Goal: Task Accomplishment & Management: Manage account settings

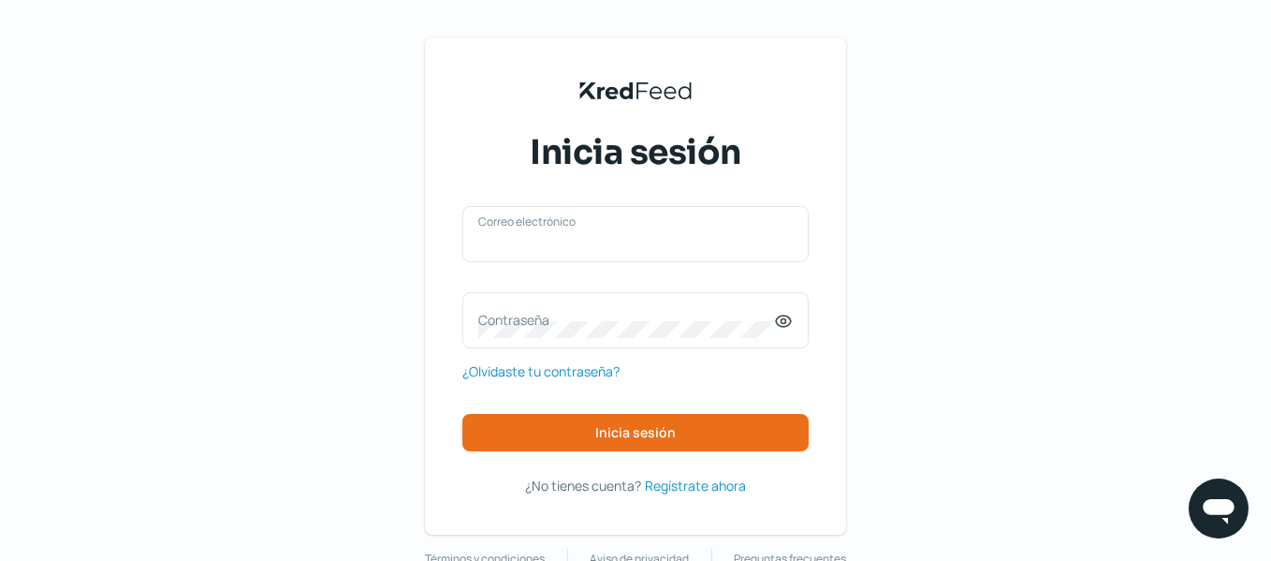
type input "[EMAIL_ADDRESS][DOMAIN_NAME]"
click at [660, 459] on div "[EMAIL_ADDRESS][DOMAIN_NAME] Correo electrónico Contraseña ¿Olvidaste tu contra…" at bounding box center [636, 351] width 346 height 290
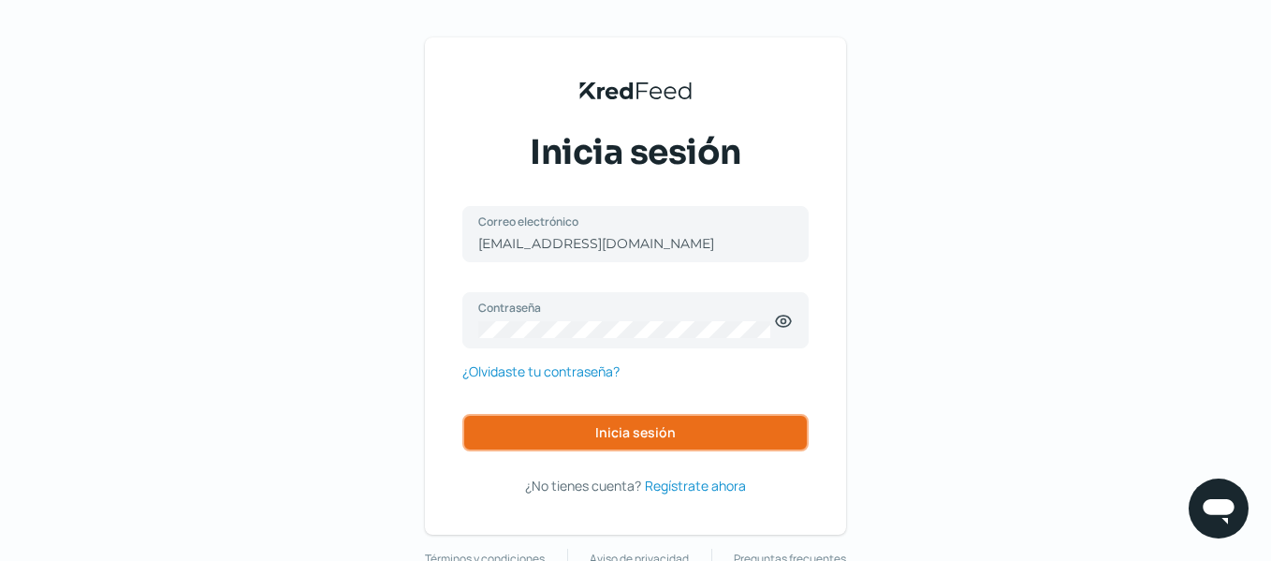
click at [648, 442] on button "Inicia sesión" at bounding box center [636, 432] width 346 height 37
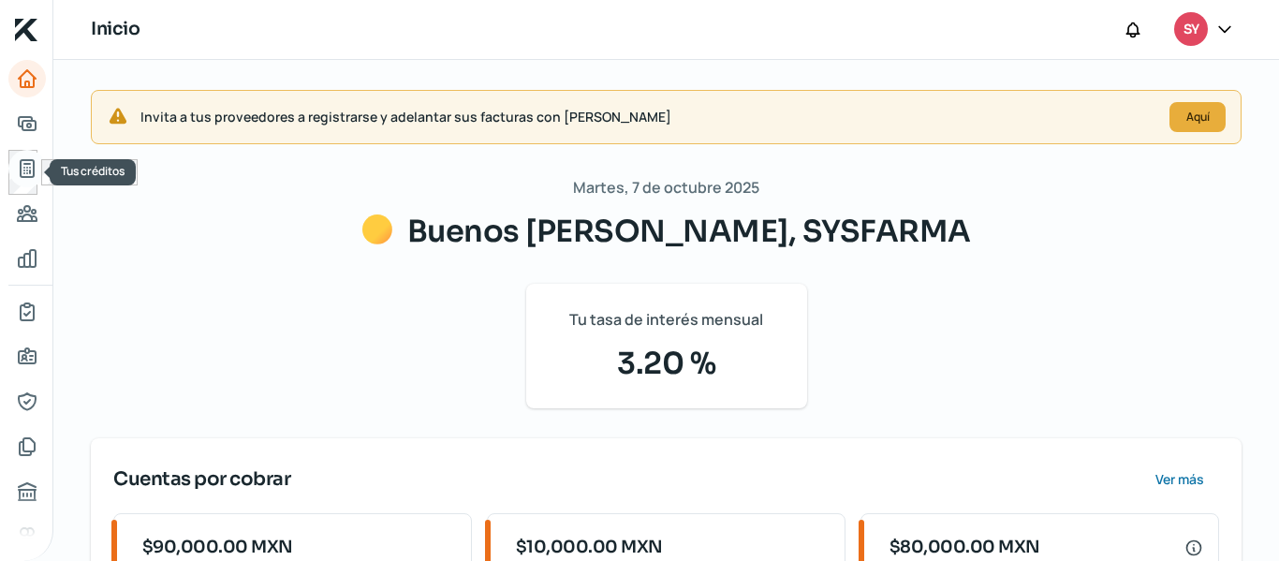
click at [27, 176] on icon "Tus créditos" at bounding box center [27, 168] width 13 height 17
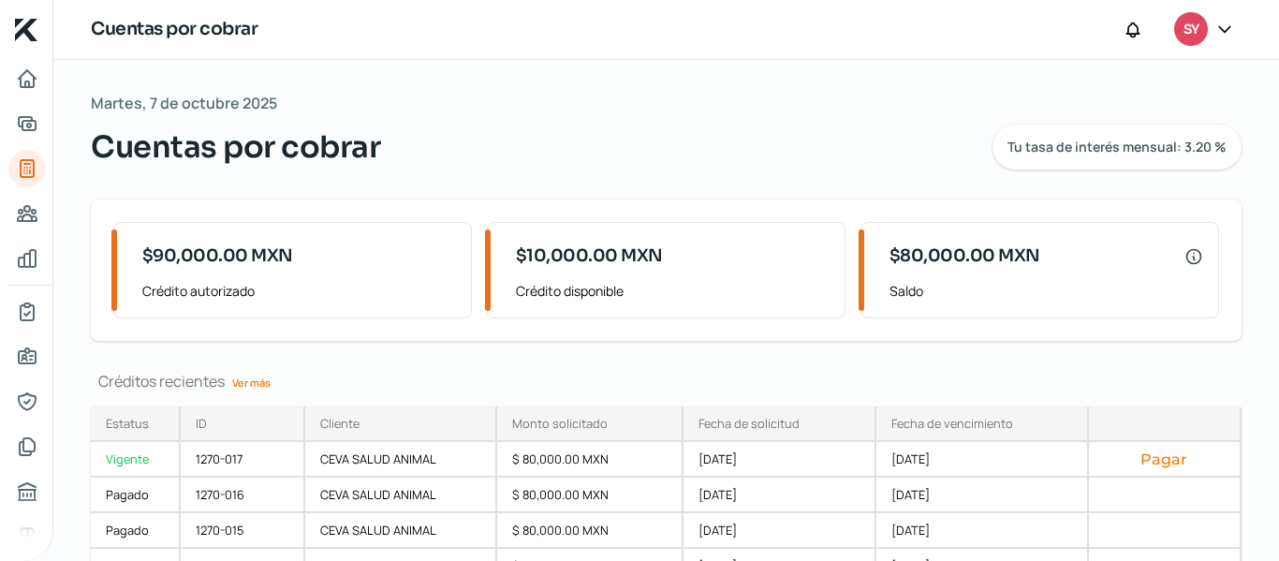
scroll to position [134, 0]
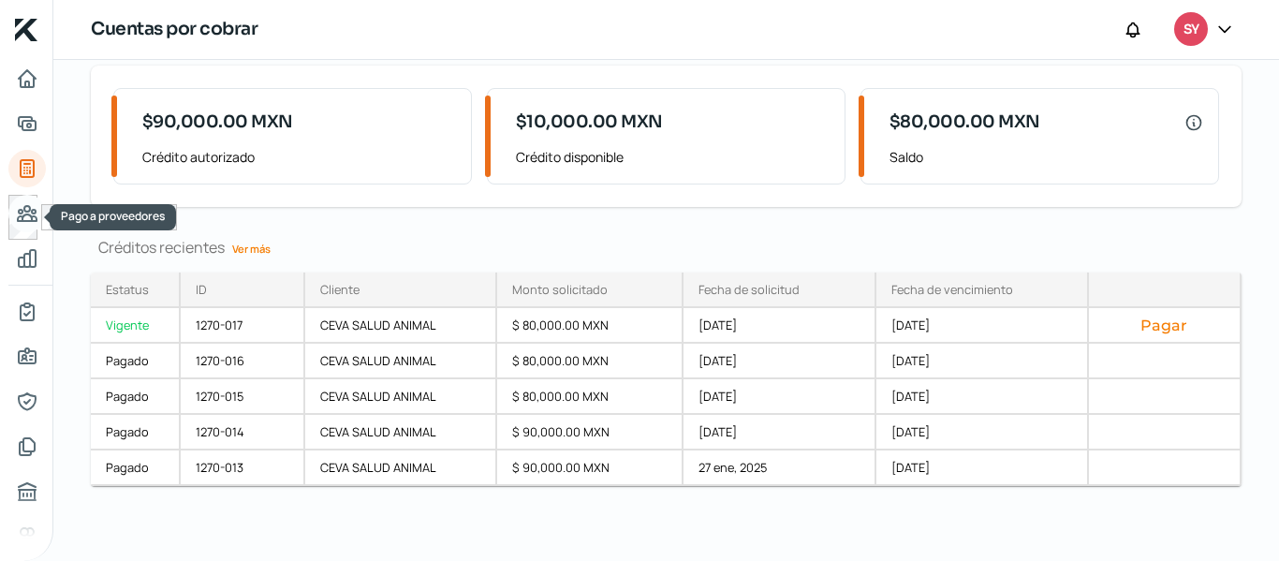
click at [31, 205] on icon "Pago a proveedores" at bounding box center [27, 213] width 22 height 22
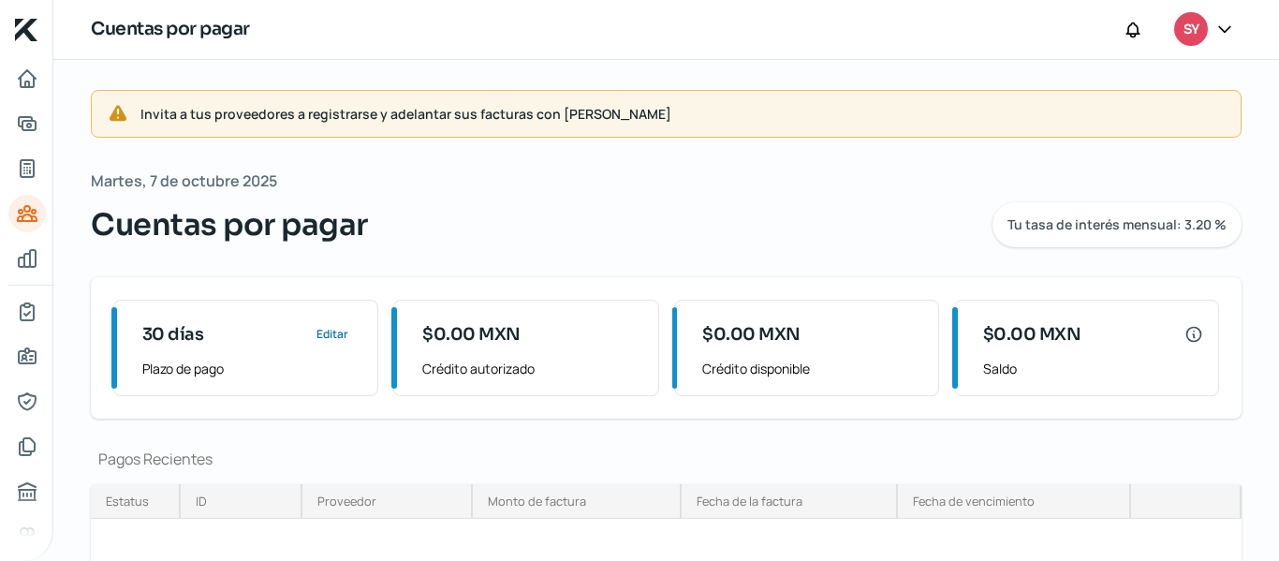
scroll to position [139, 0]
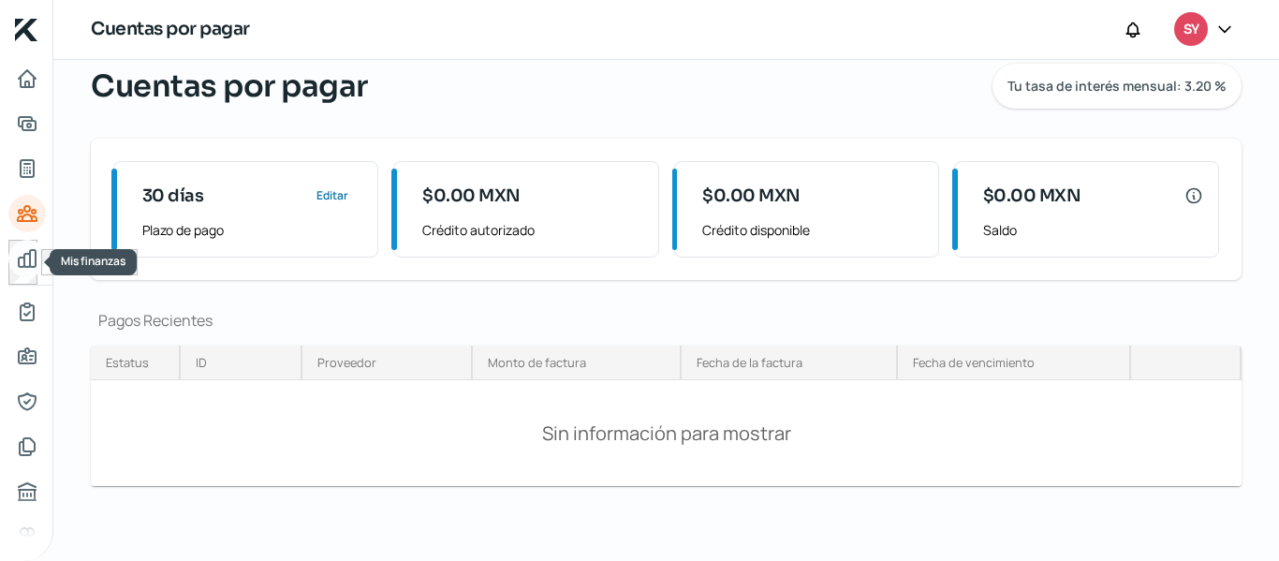
click at [42, 247] on link "Mis finanzas" at bounding box center [26, 258] width 37 height 37
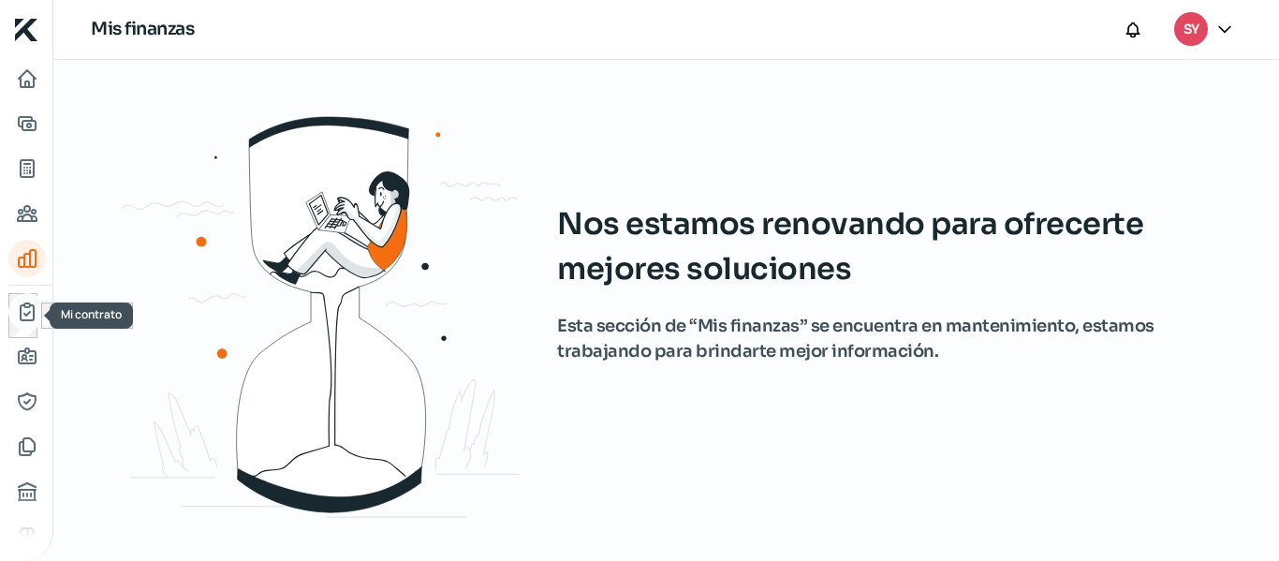
click at [22, 324] on link "Mi contrato" at bounding box center [26, 311] width 37 height 37
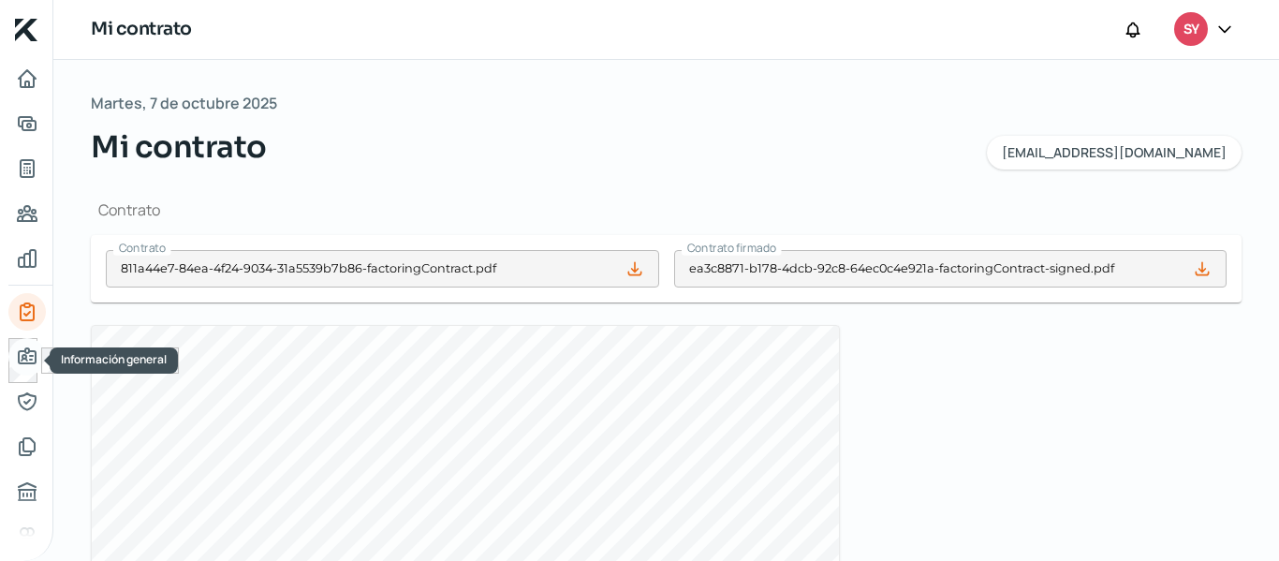
click at [38, 356] on link "Información general" at bounding box center [26, 356] width 37 height 37
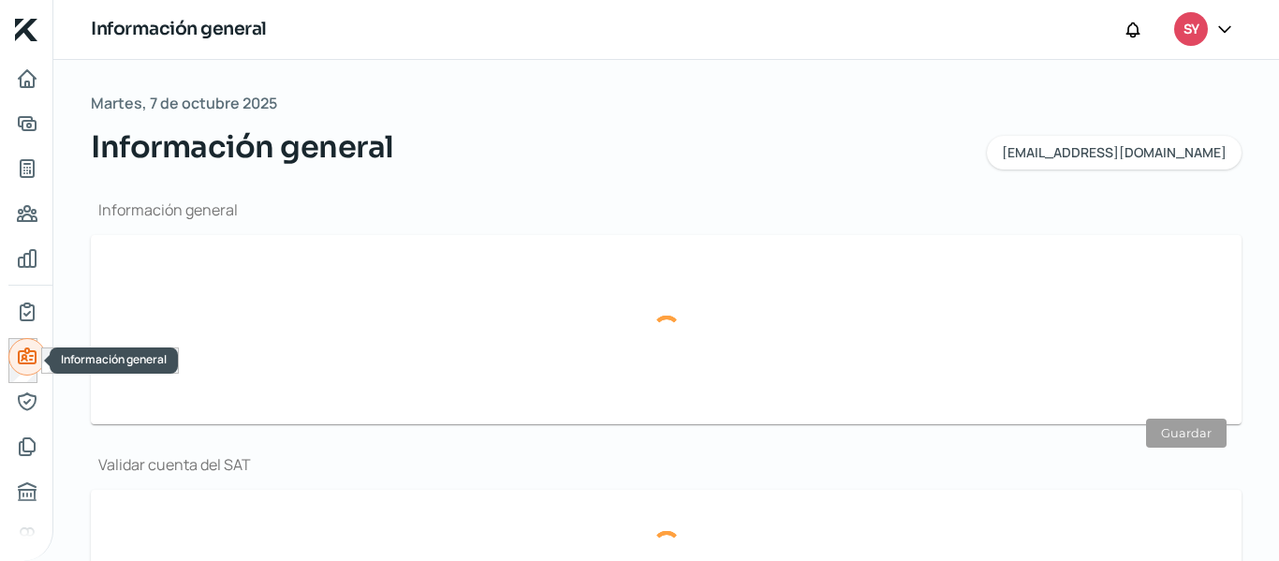
type input "[EMAIL_ADDRESS][DOMAIN_NAME]"
type input "Personas [PERSON_NAME] del régimen general"
type input "SYSFARMA"
type input "72 - 9136 - 6905"
type input "72 - 2925 - 4322"
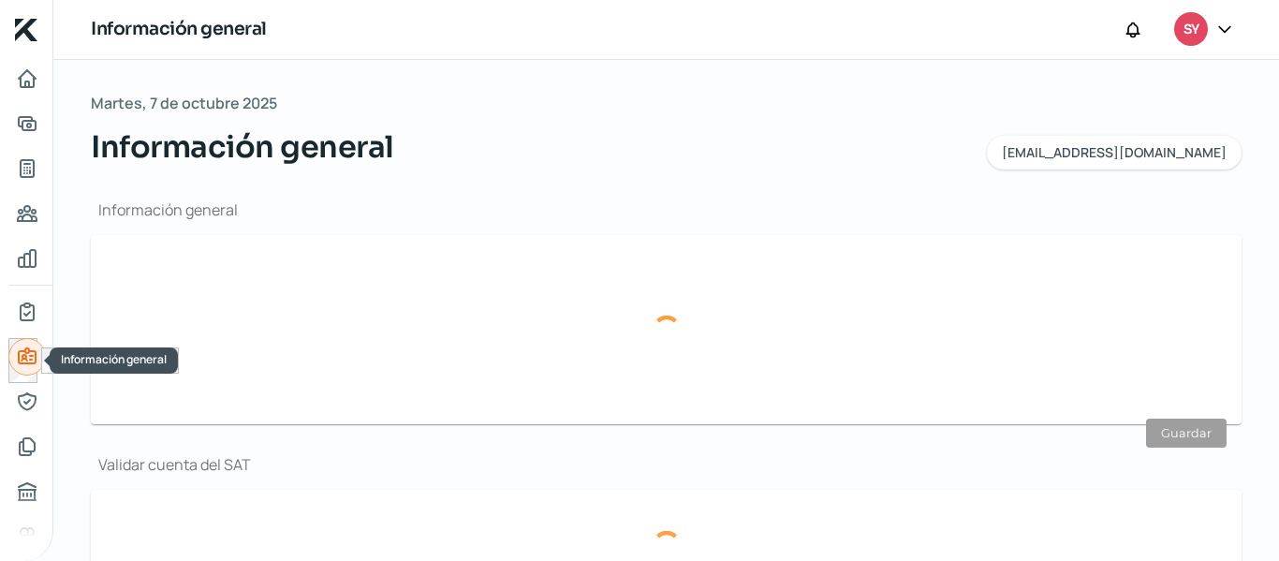
type input "SSI230622UD8"
type input "AV INDEPENDENCIA"
type input "SN"
type input "50230"
type input "SAN [PERSON_NAME]"
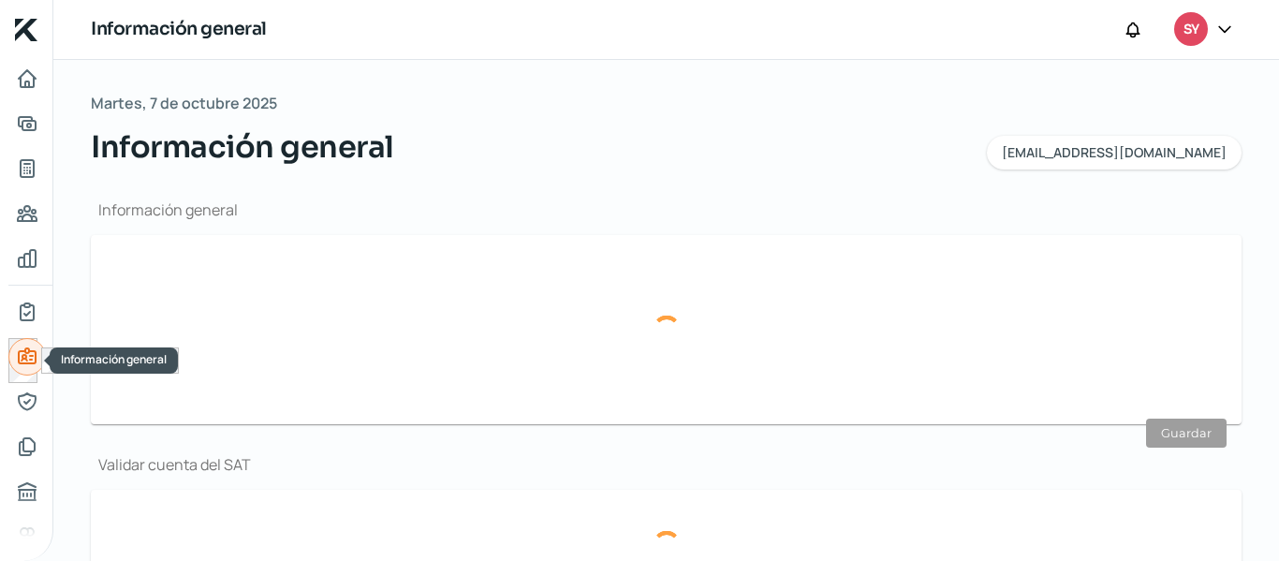
type input "TOLUCA"
type input "[GEOGRAPHIC_DATA]"
type input "COMPROBANTE DOMICILIO SYSFARMA.pdf"
type input "12"
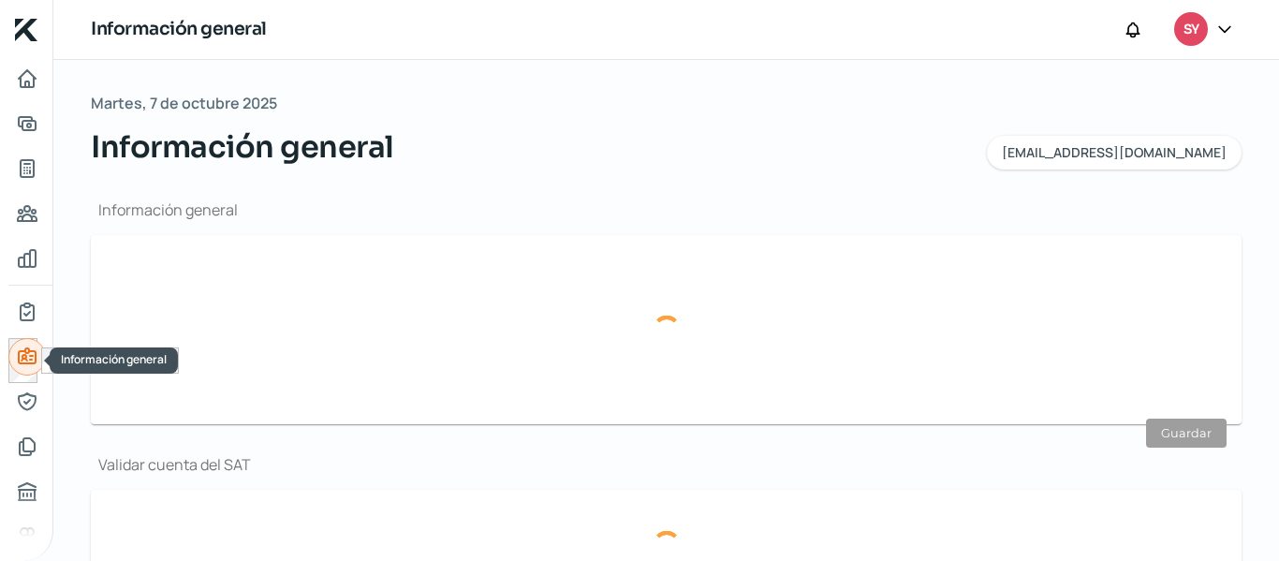
type input "0"
type input "Rentada"
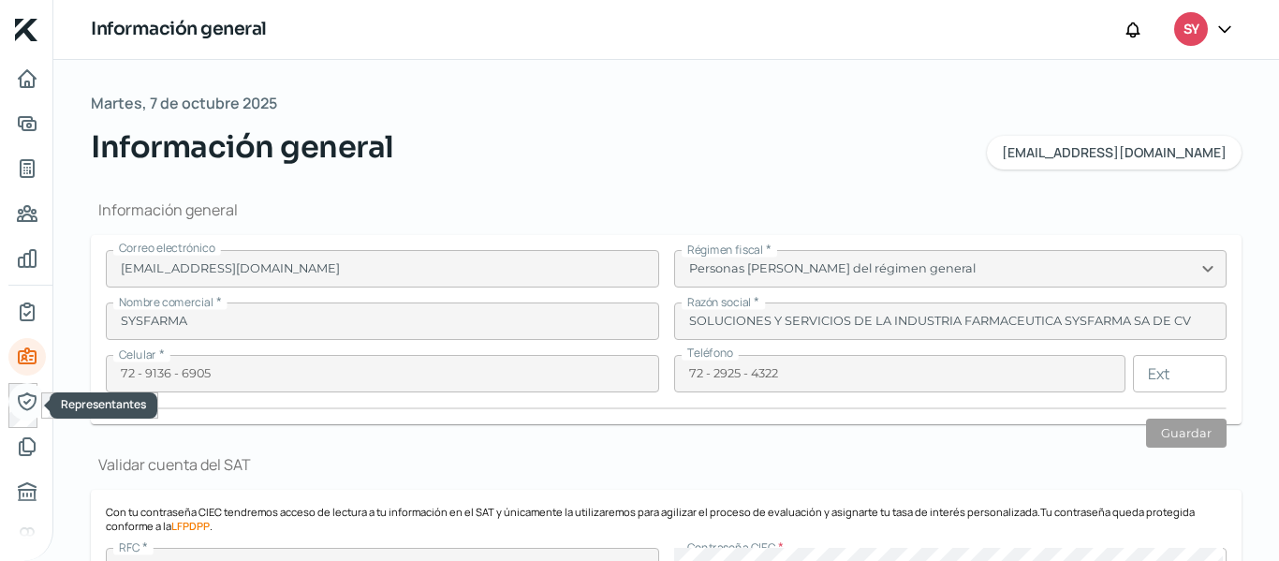
click at [21, 391] on icon "Representantes" at bounding box center [27, 401] width 22 height 22
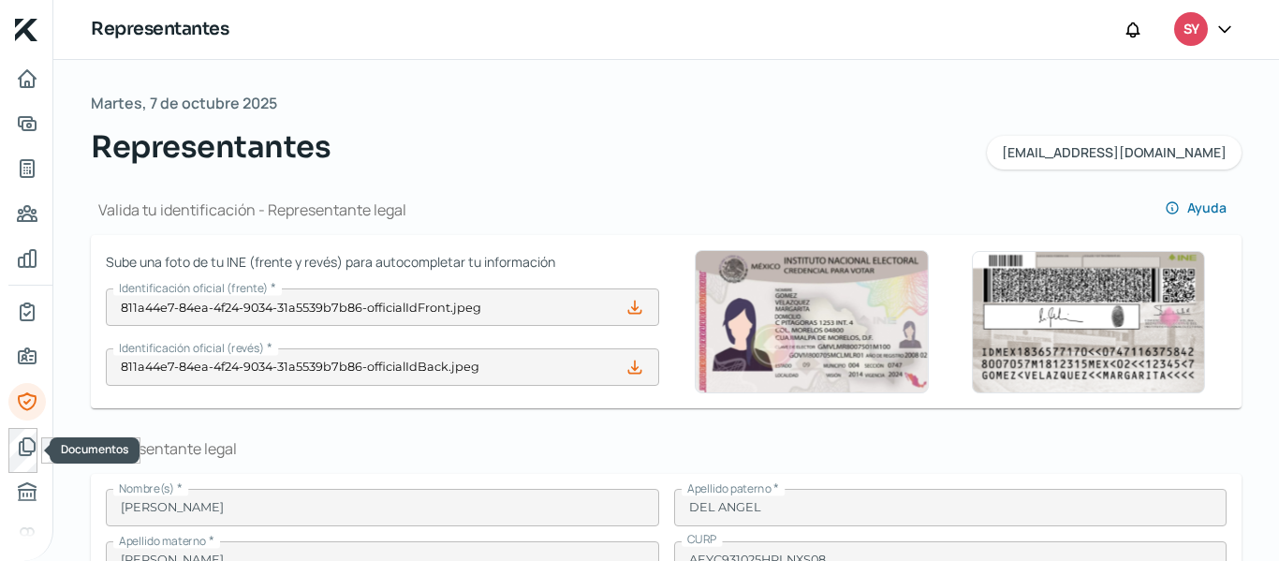
click at [25, 465] on div at bounding box center [26, 450] width 37 height 45
click at [21, 441] on icon "Documentos" at bounding box center [27, 446] width 22 height 22
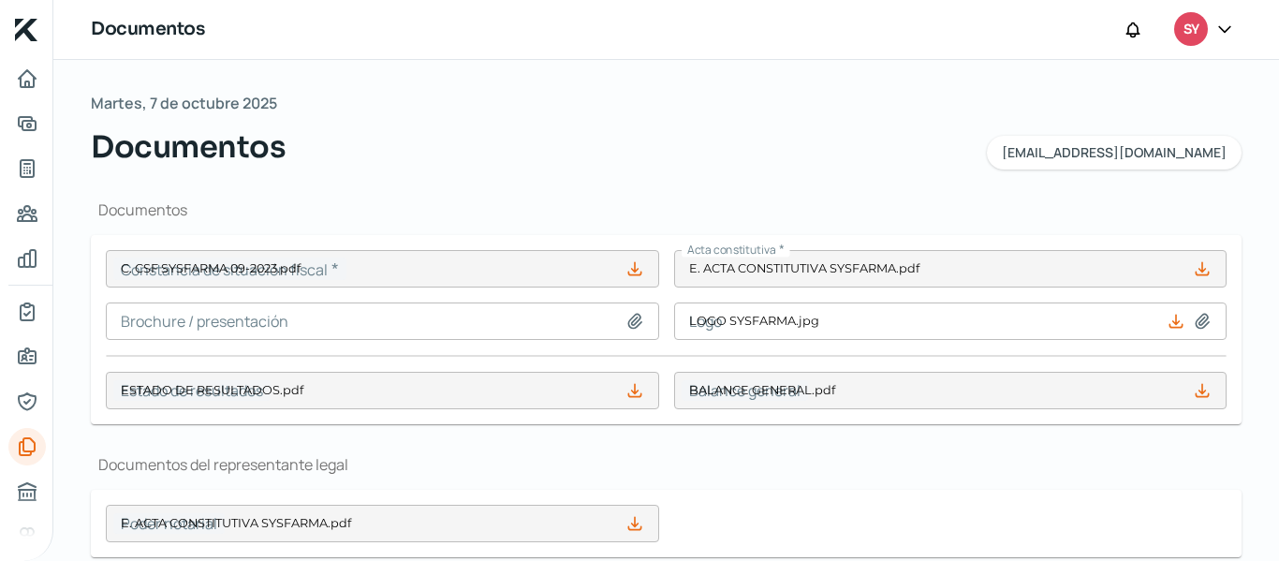
type input "C. CSF SYSFARMA 09-2023.pdf"
type input "LOGO SYSFARMA.jpg"
type input "ESTADO DE RESULTADOS.pdf"
type input "BALANCE GENERAL.pdf"
type input "E. ACTA CONSTITUTIVA SYSFARMA.pdf"
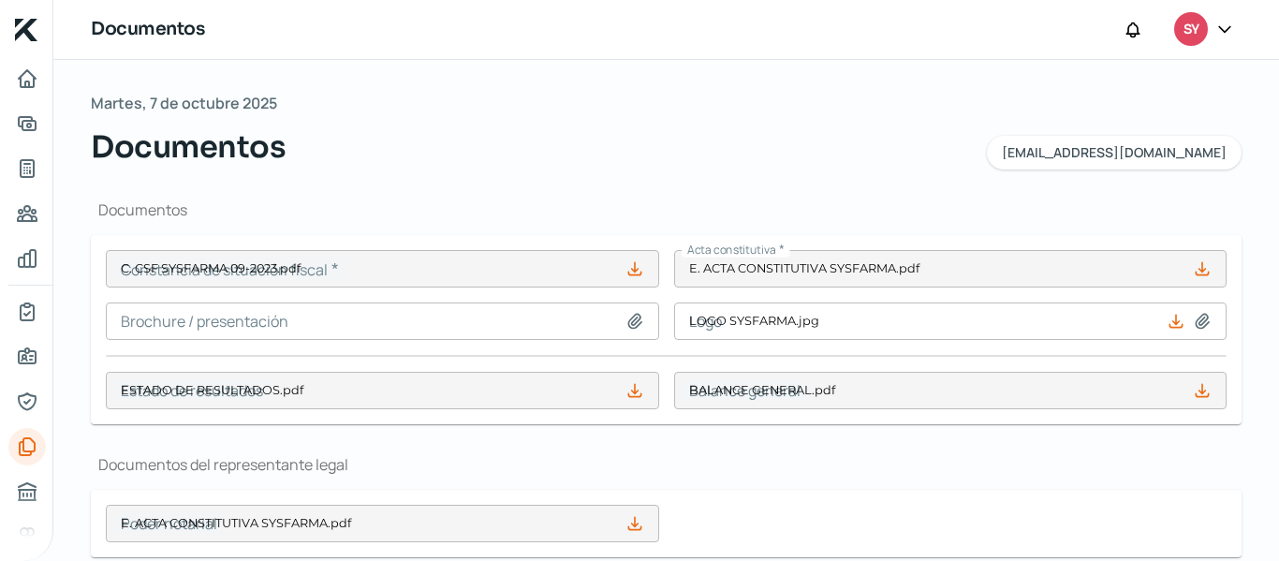
type input "04 ABRIL.pdf"
type input "05 MAYO.pdf"
type input "06 JUNIO.pdf"
type input "04_ABRIL_2029_041060567_1.pdf"
type input "05_MAYO_2030_041060567_1.pdf"
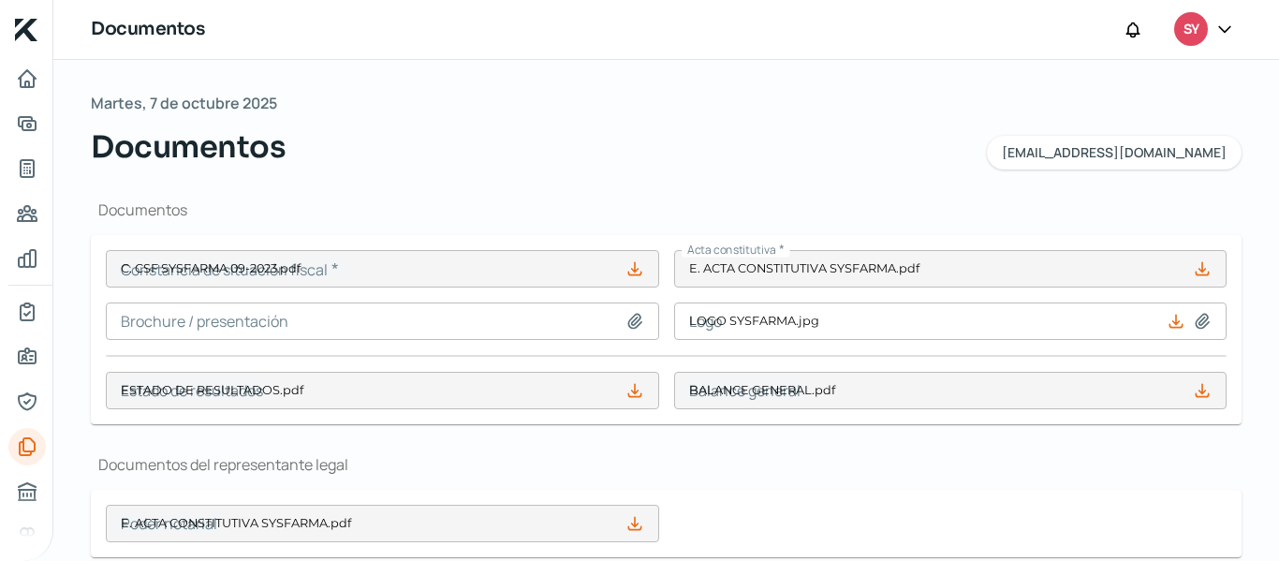
type input "06 JUNIO_2031_041060567_1.pdf"
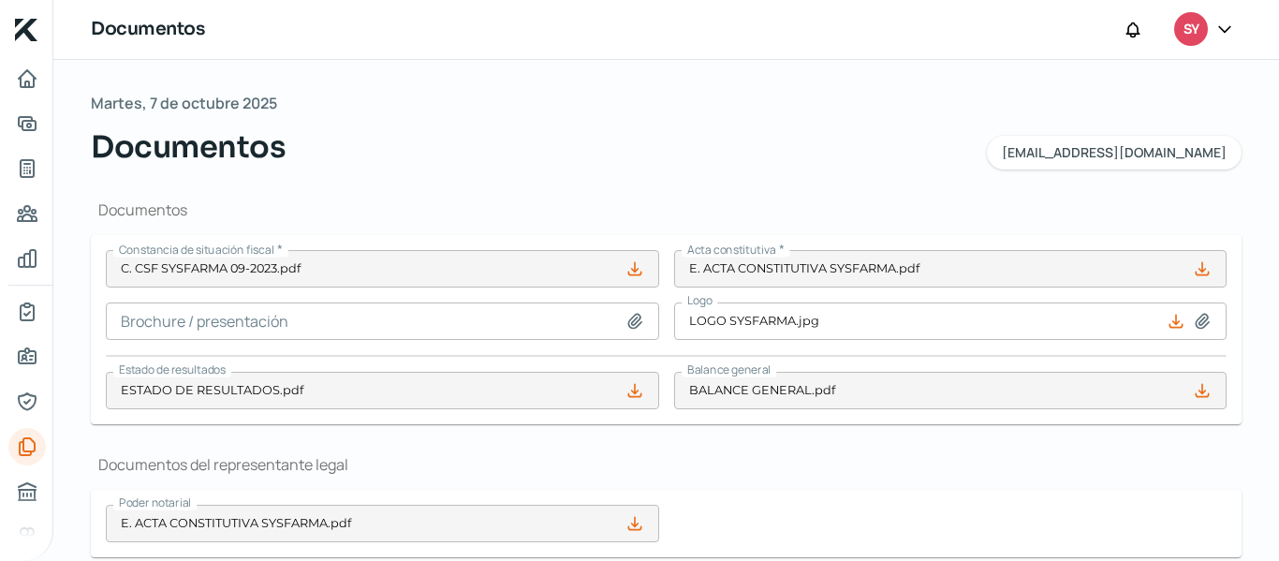
drag, startPoint x: 1271, startPoint y: 197, endPoint x: 1278, endPoint y: 316, distance: 120.1
click at [1271, 316] on div "Martes, 7 de octubre 2025 Documentos [EMAIL_ADDRESS][DOMAIN_NAME] Documentos [P…" at bounding box center [666, 310] width 1226 height 501
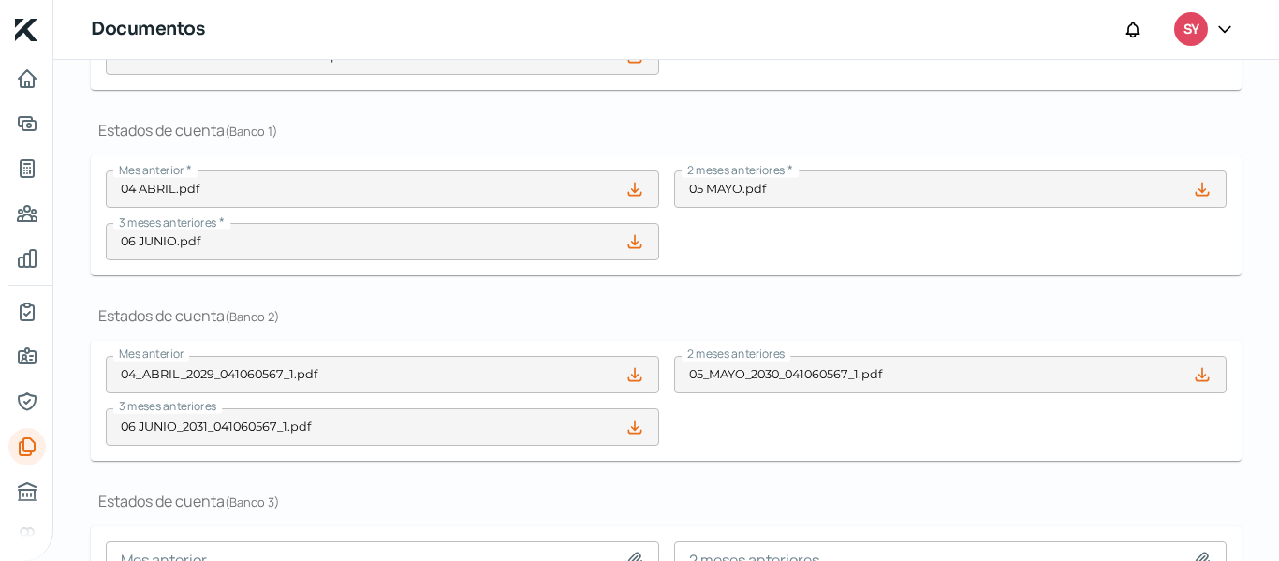
scroll to position [454, 0]
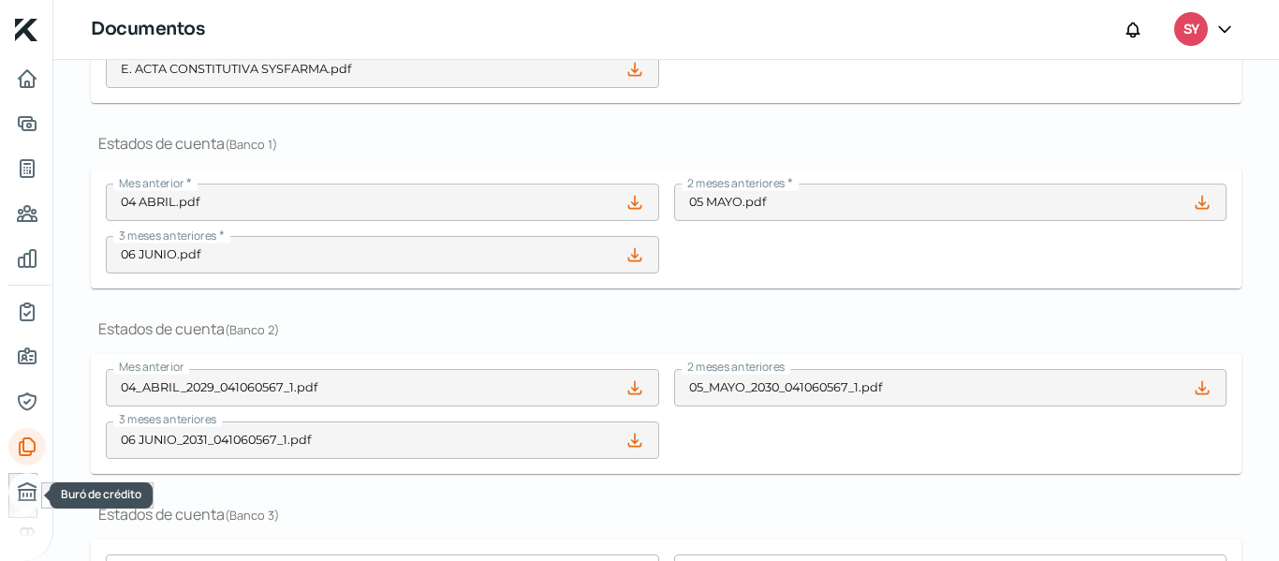
click at [27, 500] on icon "Buró de crédito" at bounding box center [27, 491] width 17 height 17
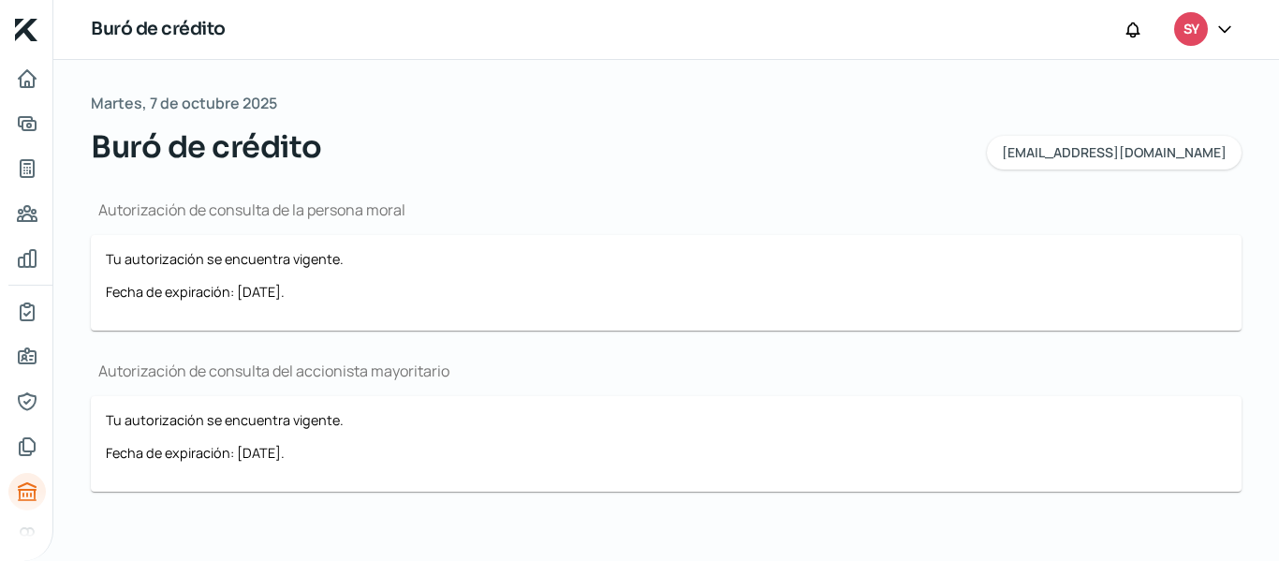
drag, startPoint x: 43, startPoint y: 390, endPoint x: 51, endPoint y: 415, distance: 25.8
click at [51, 415] on nav at bounding box center [26, 299] width 52 height 478
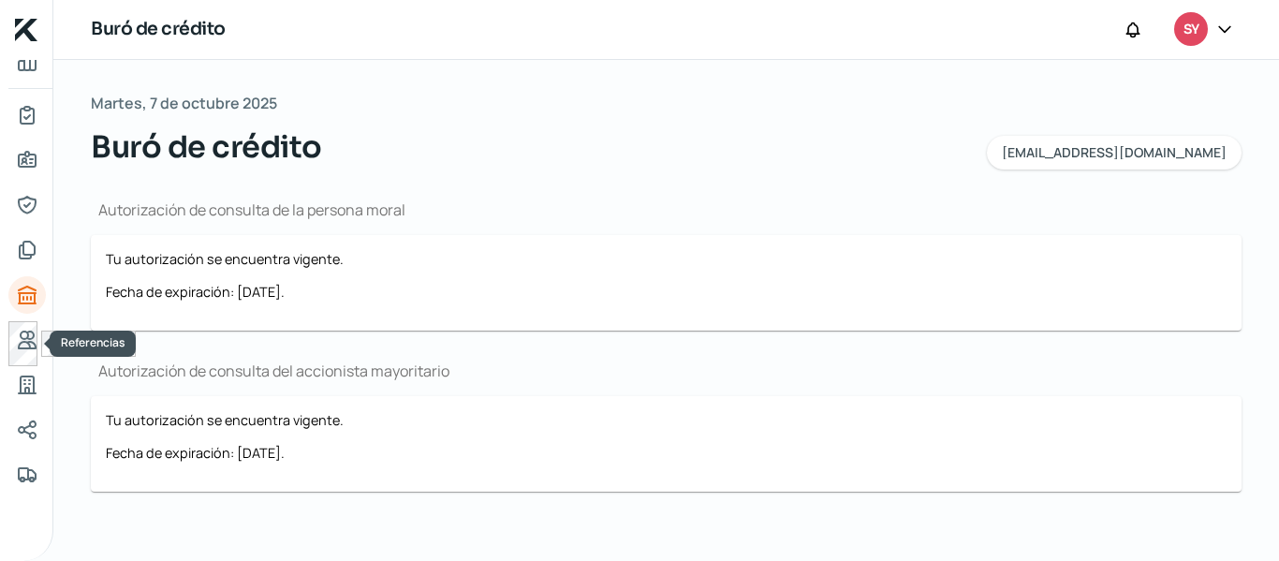
click at [13, 357] on div at bounding box center [26, 343] width 37 height 45
click at [26, 346] on icon "Referencias" at bounding box center [27, 340] width 22 height 22
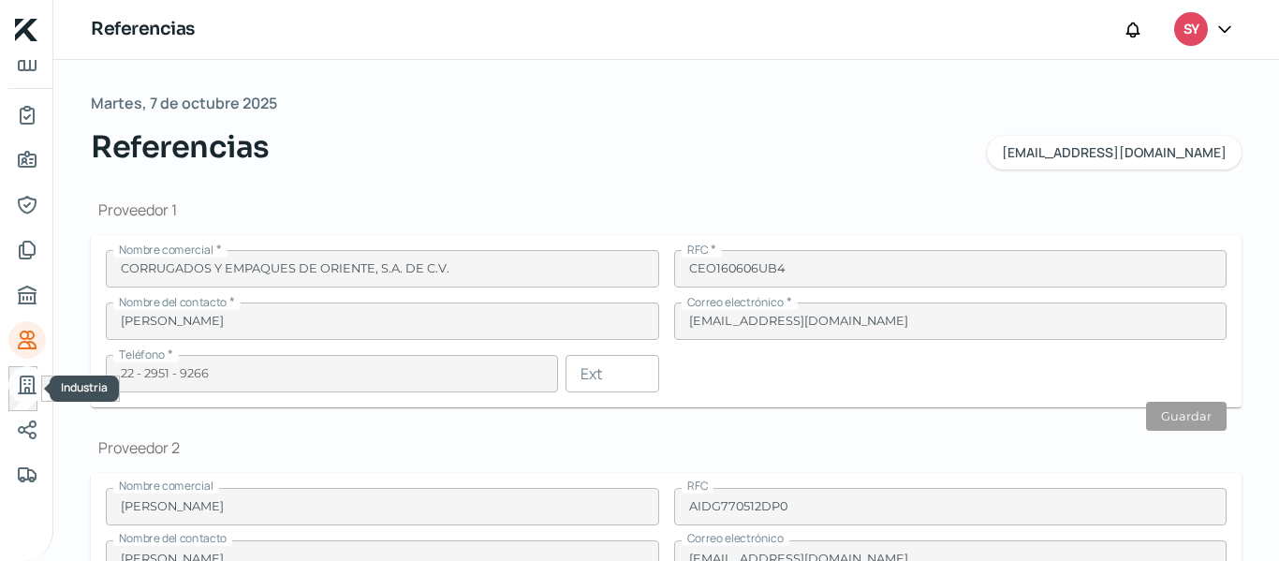
click at [22, 384] on icon "Industria" at bounding box center [27, 385] width 22 height 22
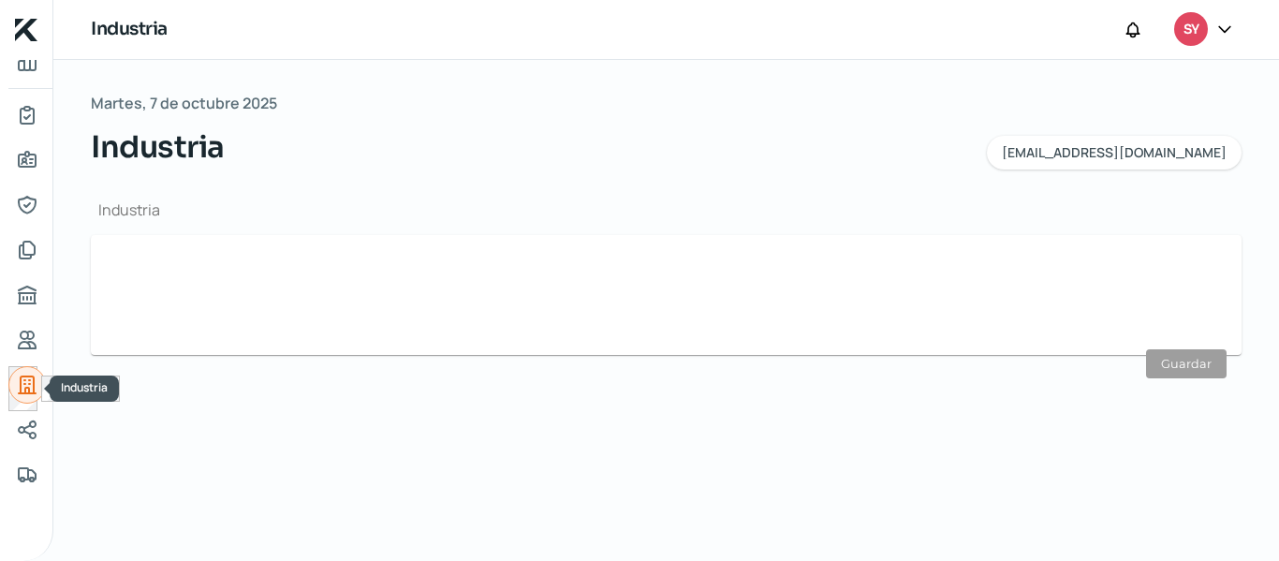
type input "Manufactura"
type input "Otro"
type input "[DATE]"
type input "5"
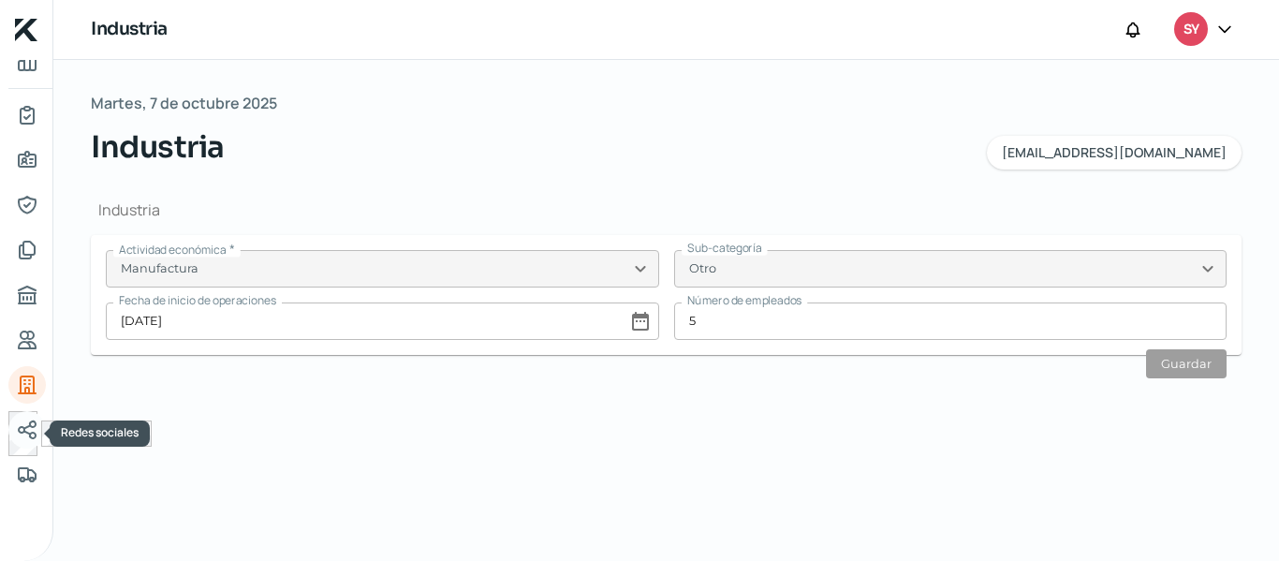
click at [16, 433] on icon "Redes sociales" at bounding box center [27, 430] width 22 height 22
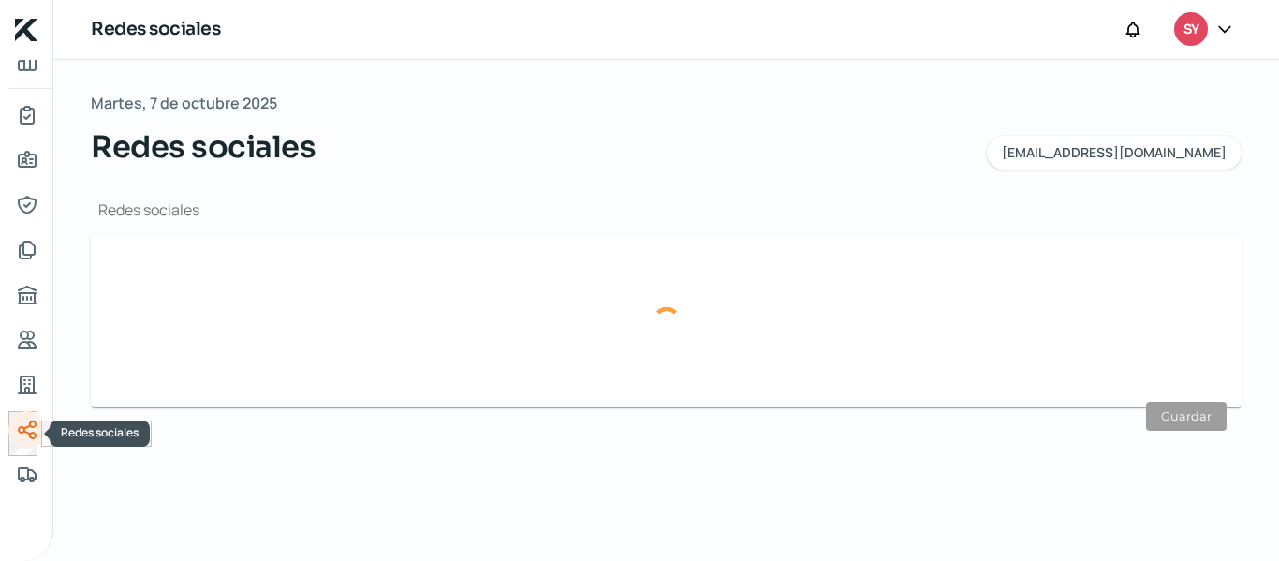
type input "[DOMAIN_NAME]"
type input "/sysfarma"
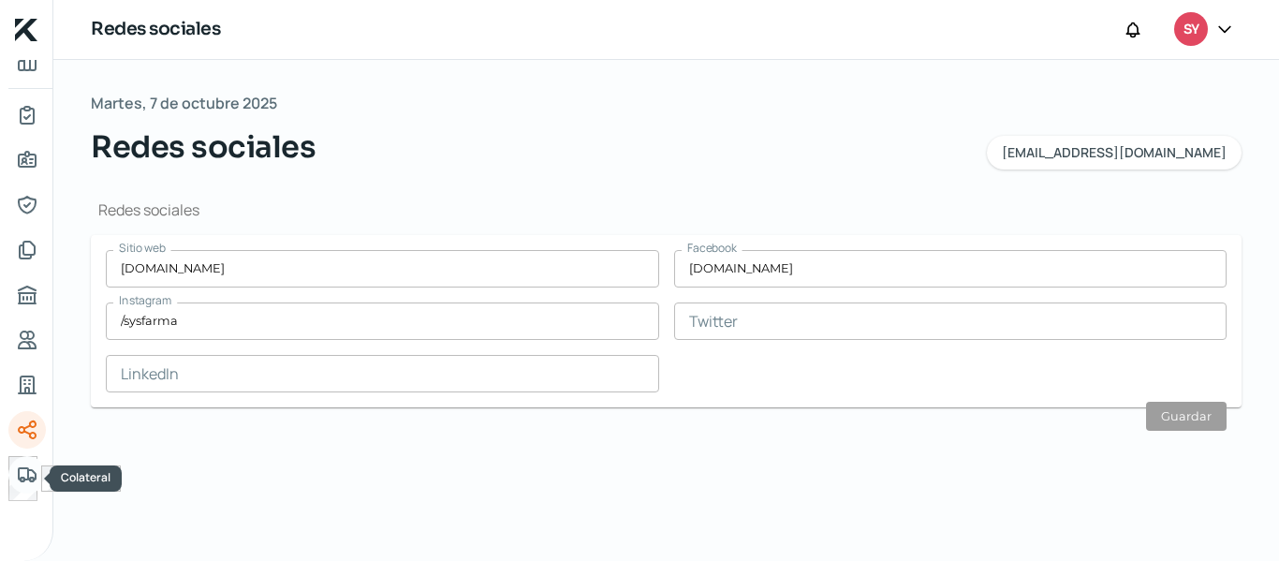
click at [19, 474] on icon "Colateral" at bounding box center [27, 474] width 17 height 13
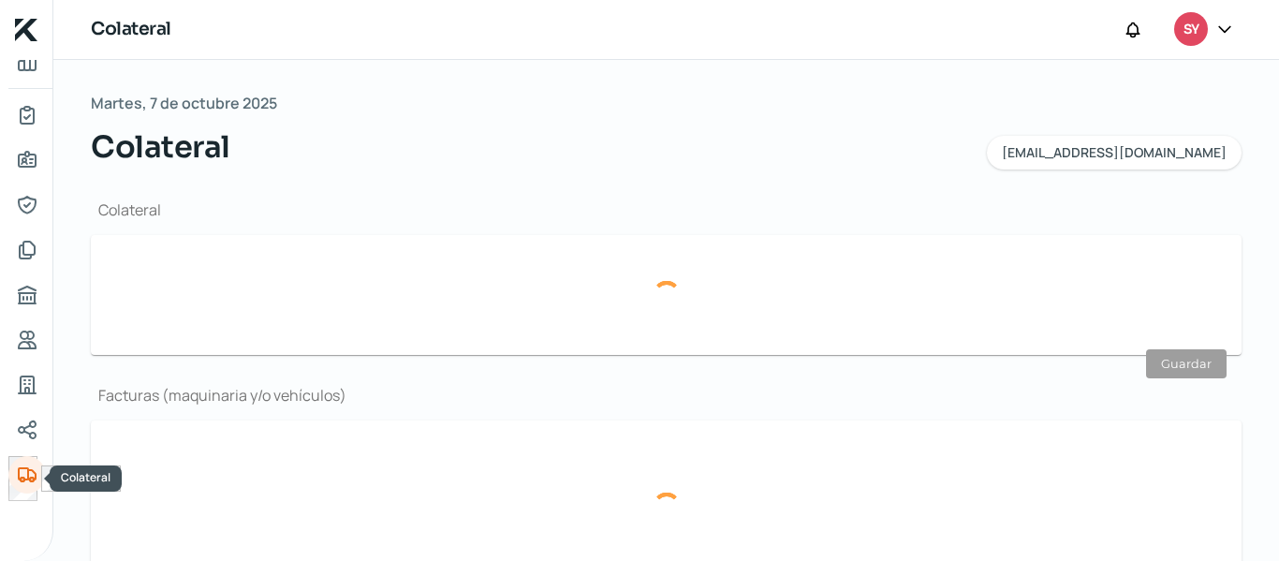
type input "No"
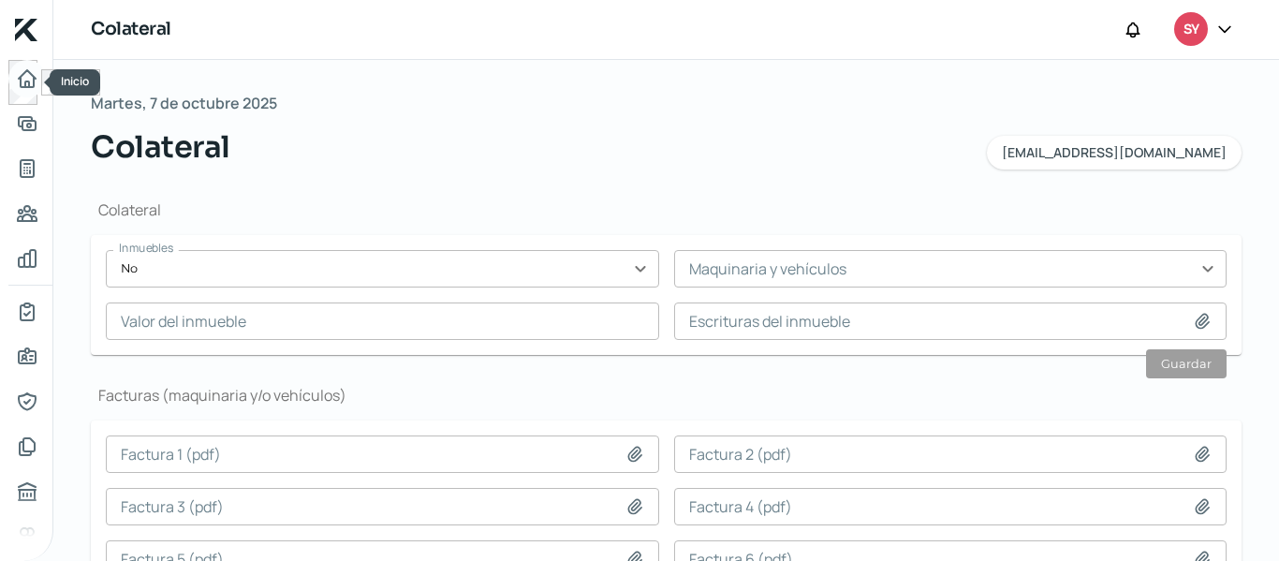
click at [34, 72] on icon "Inicio" at bounding box center [27, 78] width 22 height 22
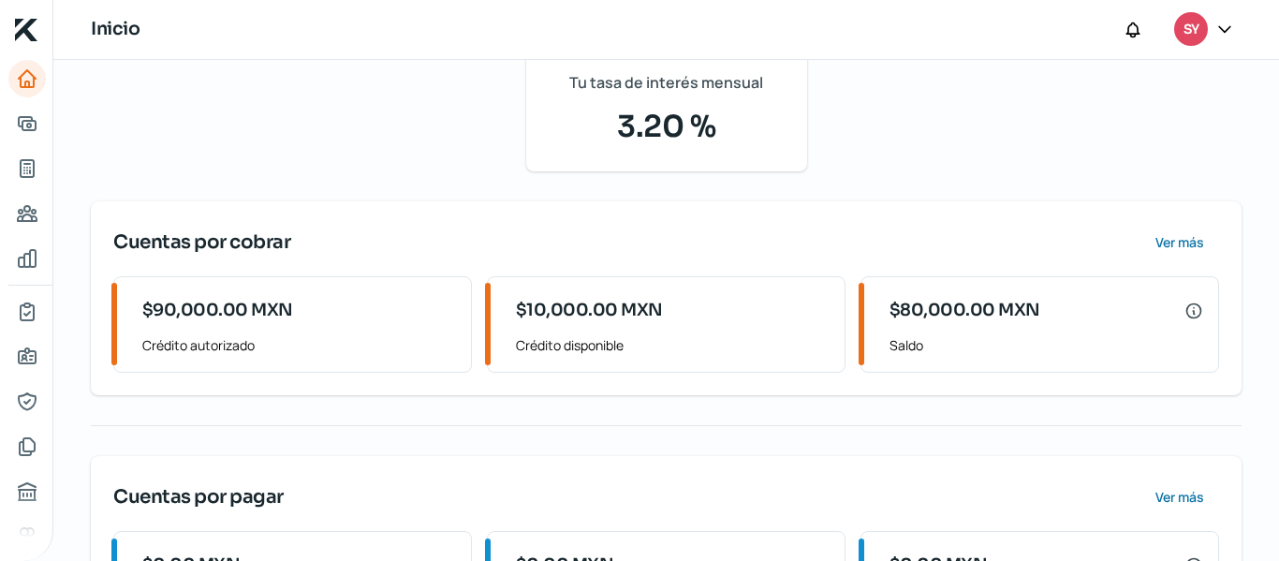
scroll to position [356, 0]
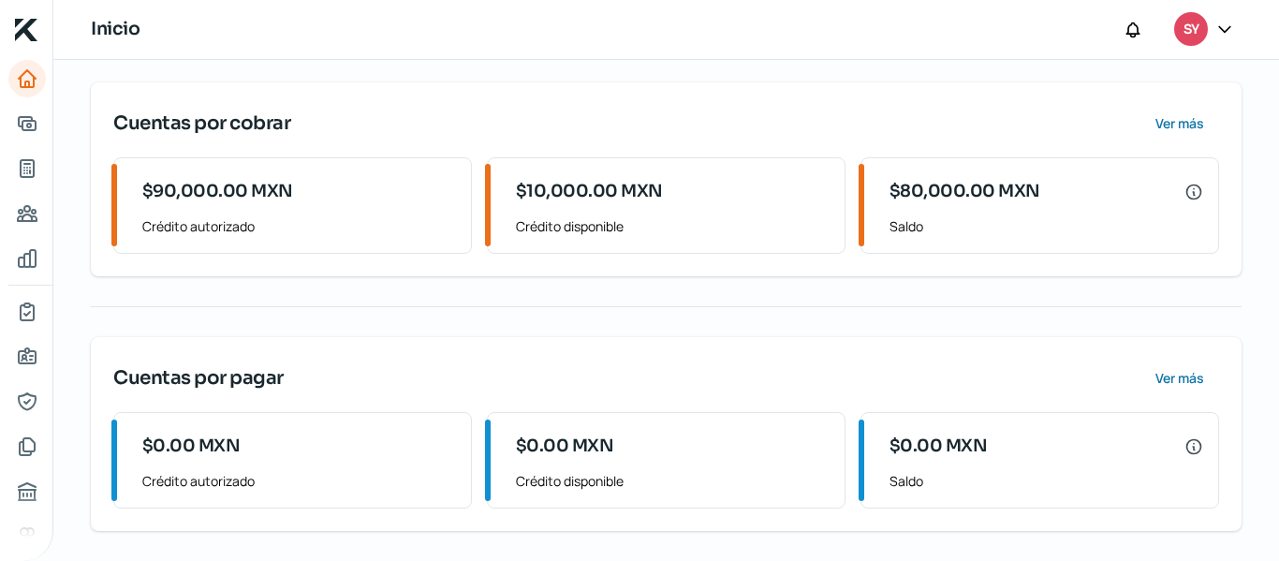
click at [867, 185] on div "$80,000.00 MXN Saldo" at bounding box center [1042, 205] width 351 height 95
click at [1180, 457] on div "$0.00 MXN" at bounding box center [1040, 446] width 311 height 37
click at [1174, 365] on button "Ver más" at bounding box center [1178, 378] width 82 height 37
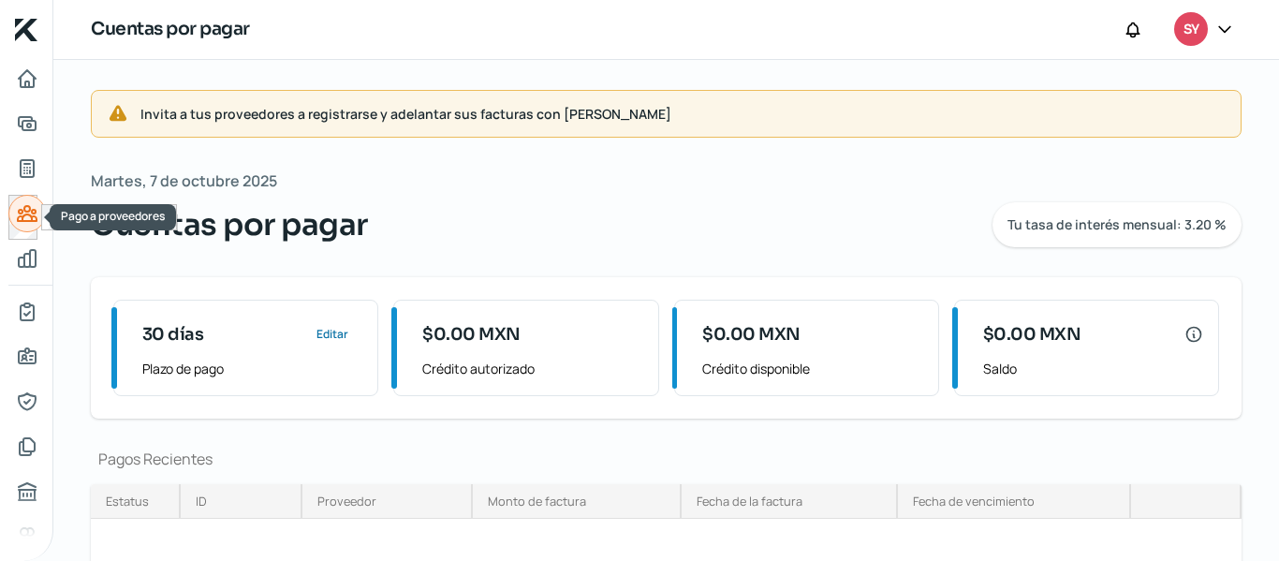
click at [38, 210] on link "Pago a proveedores" at bounding box center [26, 213] width 37 height 37
click at [0, 253] on nav at bounding box center [26, 299] width 52 height 478
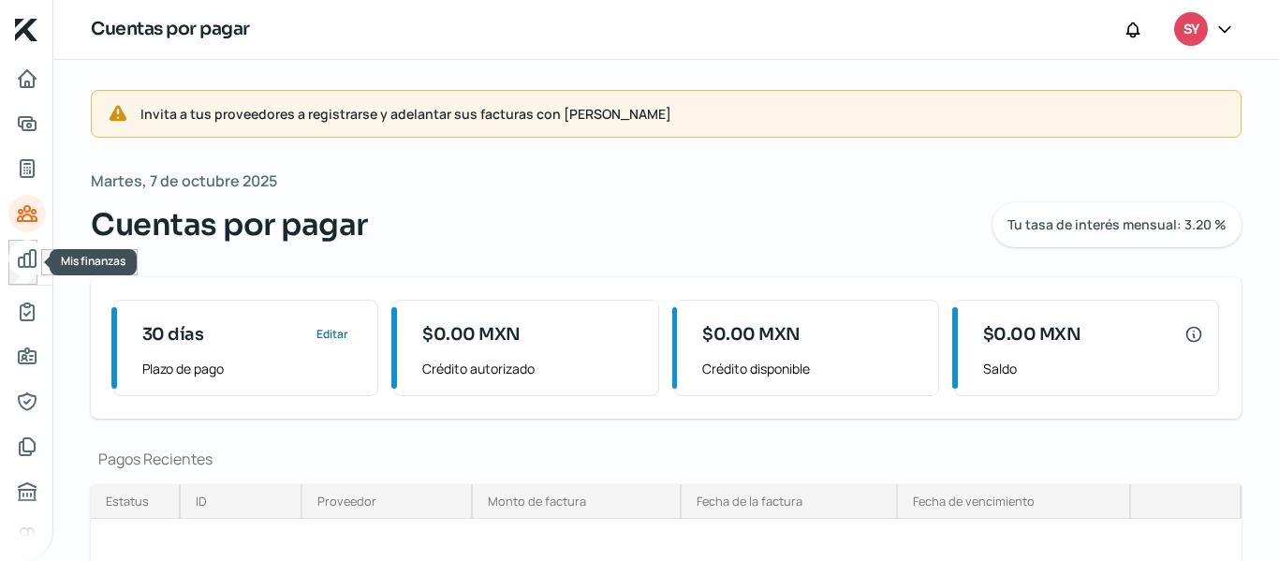
click at [30, 263] on icon "Mis finanzas" at bounding box center [27, 258] width 17 height 17
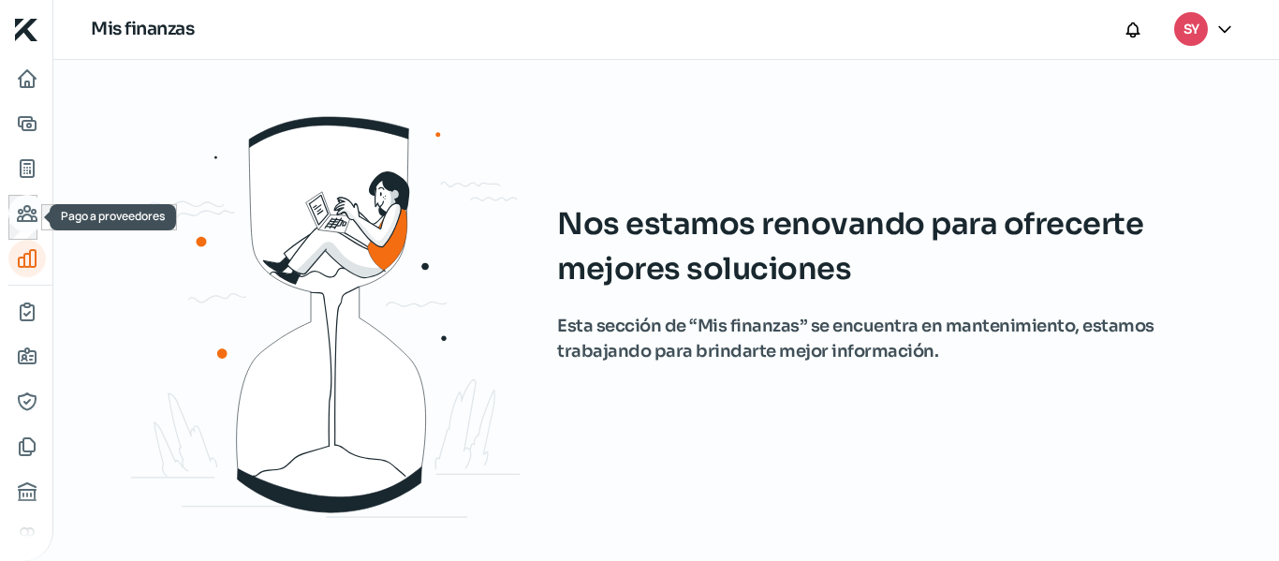
click at [29, 218] on icon "Pago a proveedores" at bounding box center [27, 213] width 22 height 22
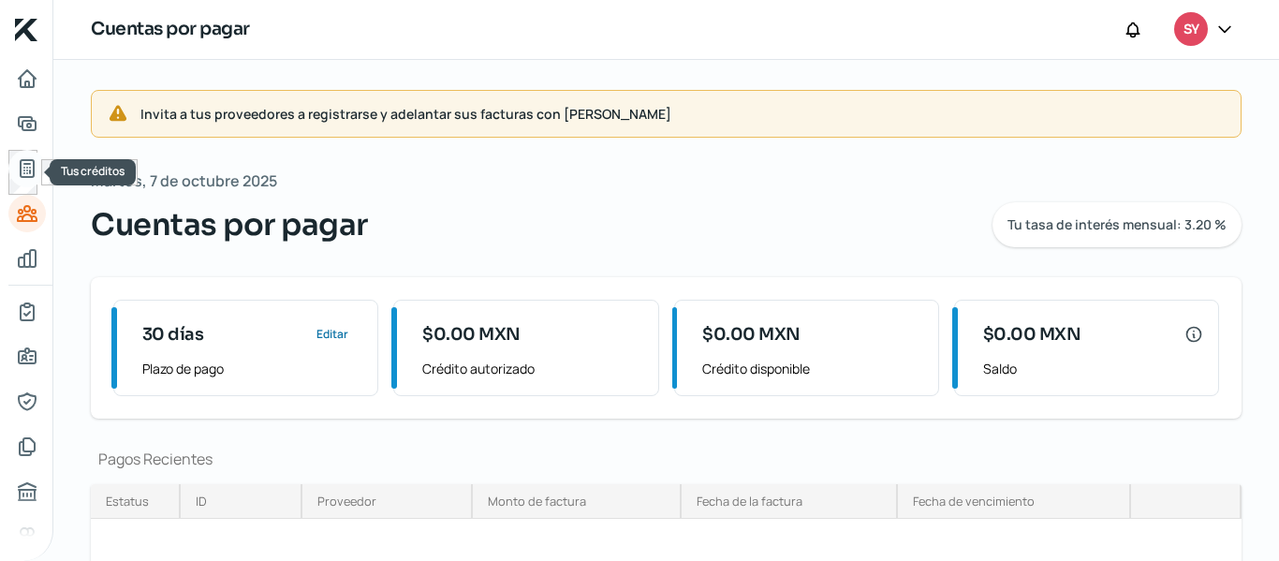
click at [22, 174] on icon "Tus créditos" at bounding box center [27, 168] width 22 height 22
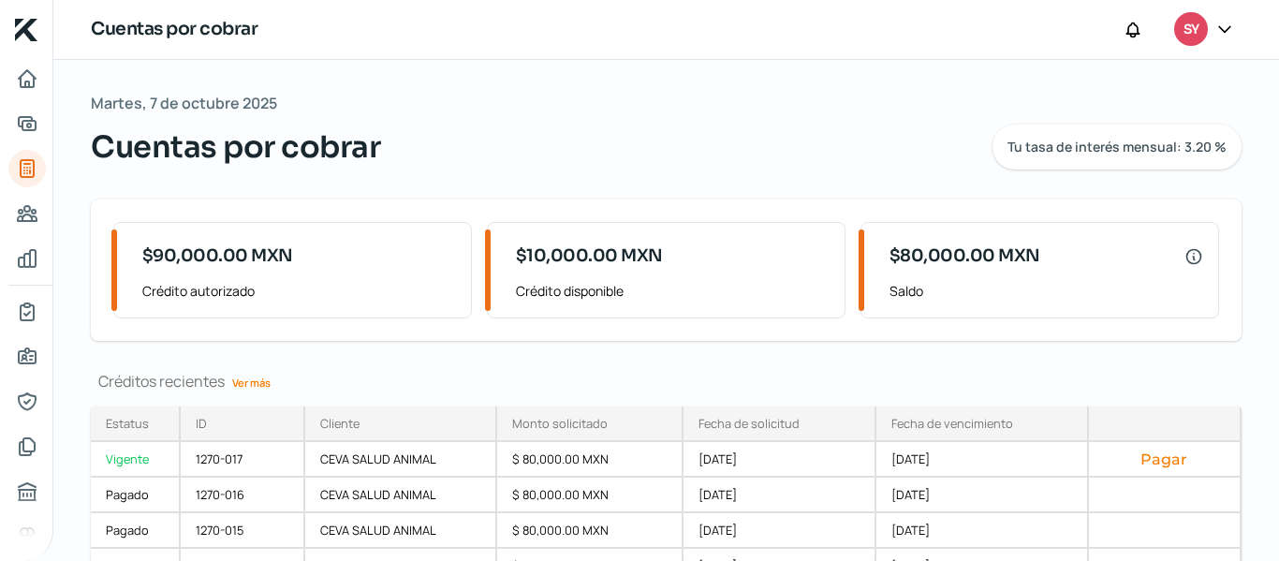
scroll to position [134, 0]
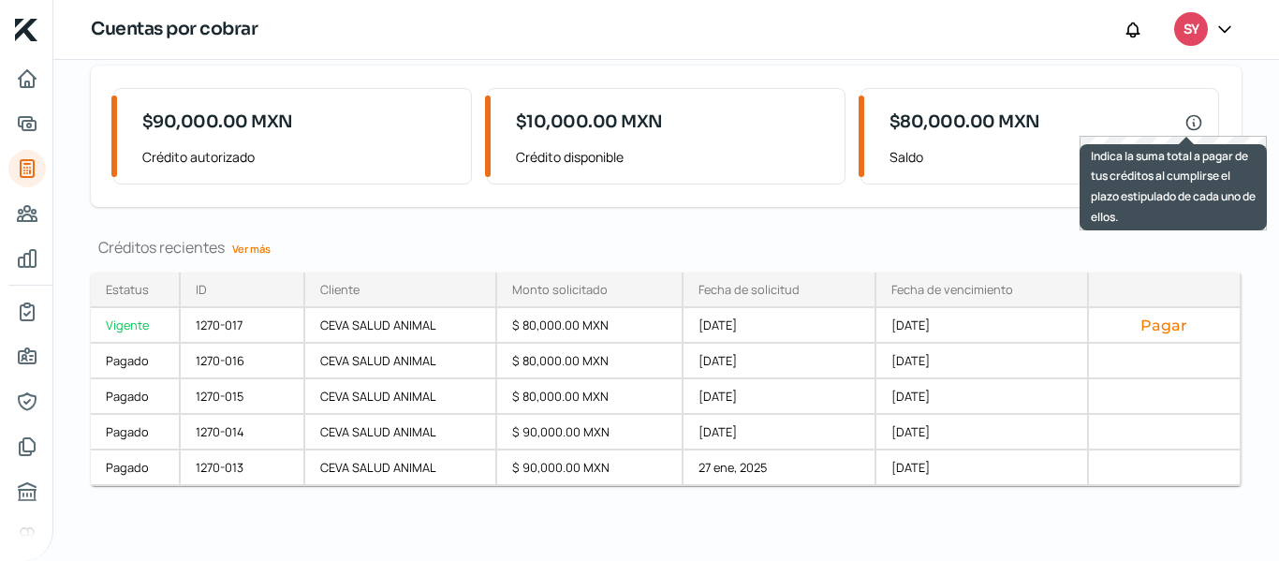
click at [1184, 124] on icon at bounding box center [1193, 122] width 19 height 19
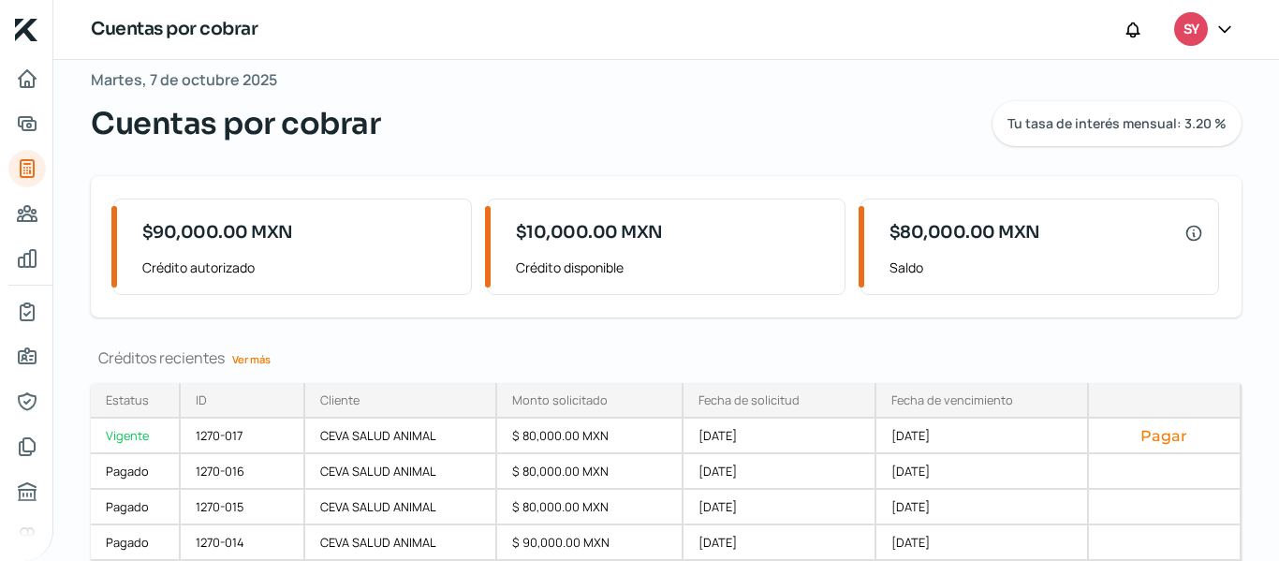
scroll to position [0, 0]
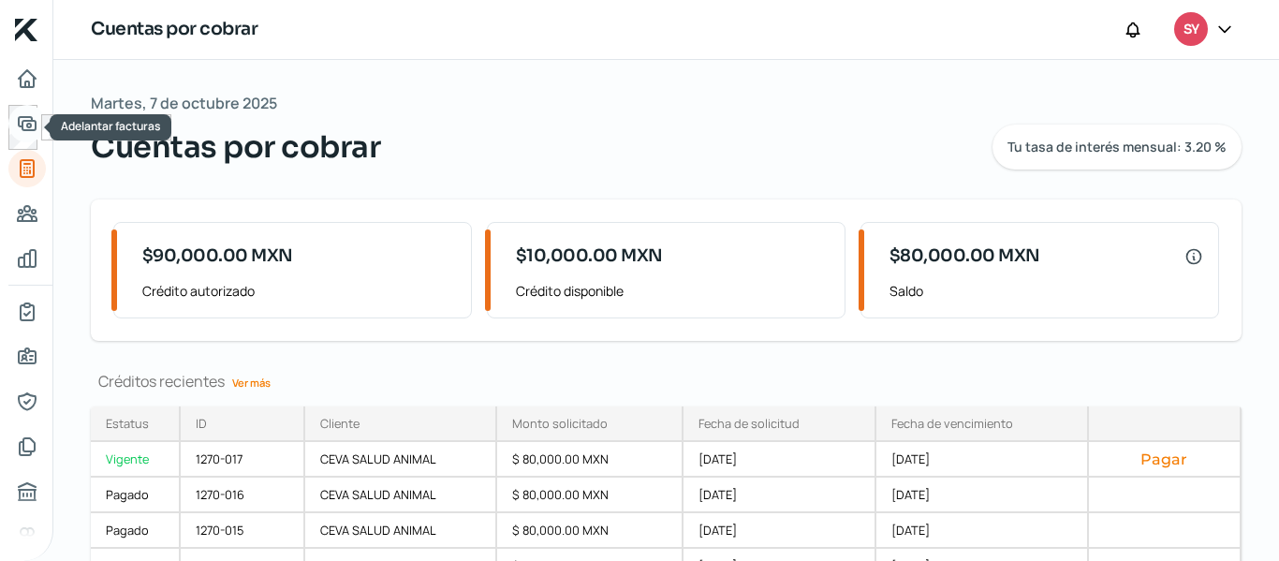
click at [35, 116] on icon "Adelantar facturas" at bounding box center [27, 123] width 22 height 22
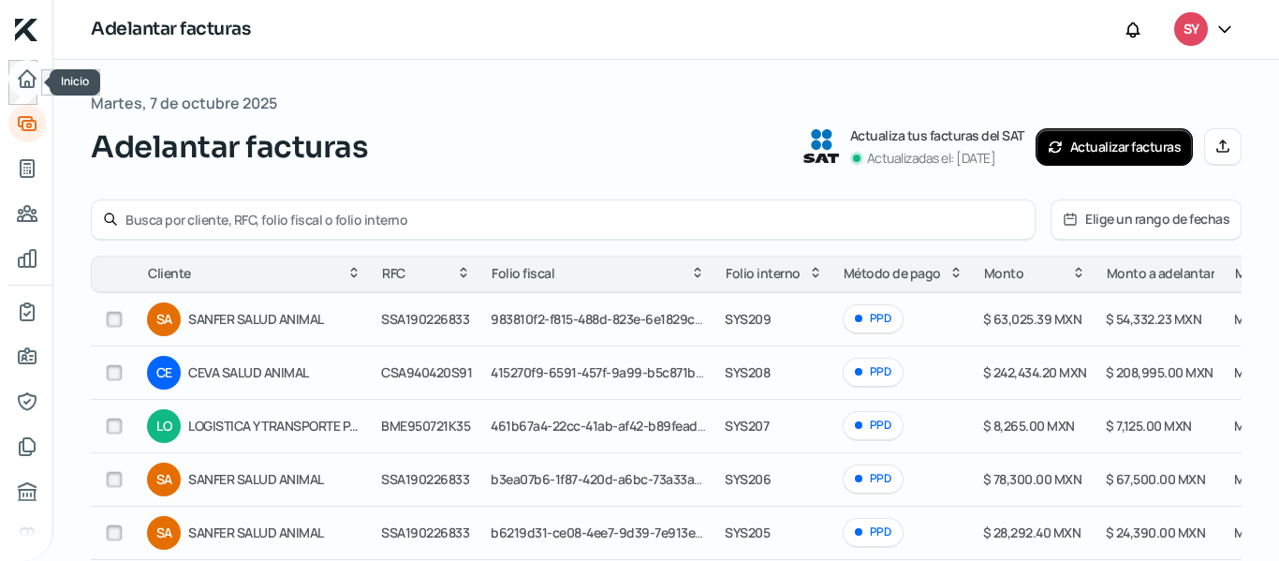
click at [35, 78] on icon "Inicio" at bounding box center [27, 78] width 17 height 17
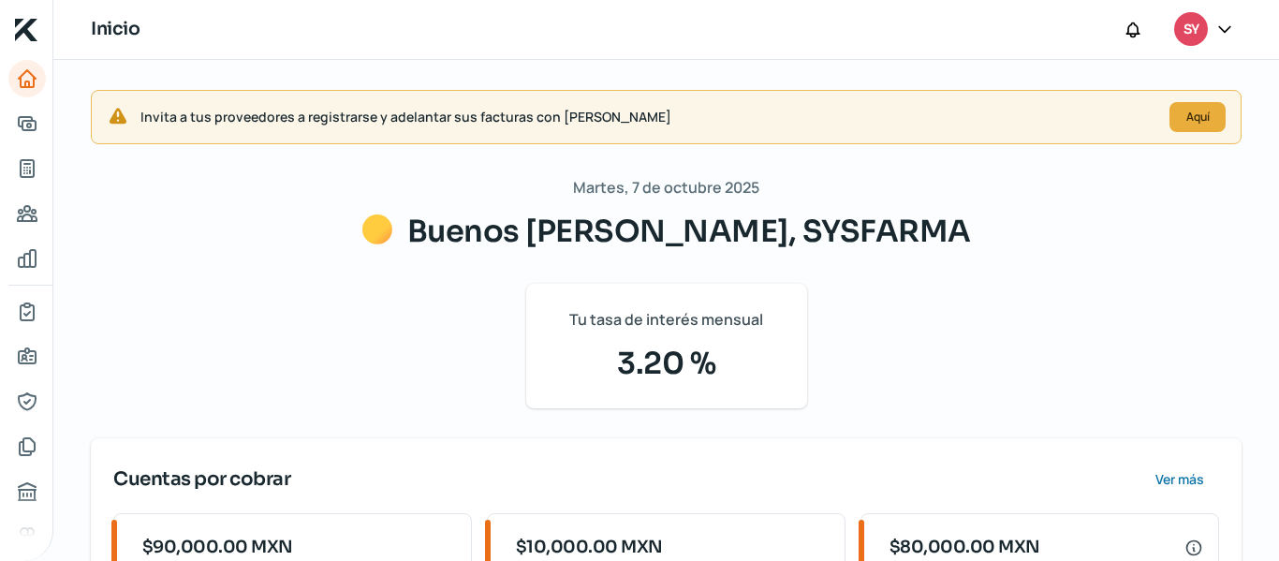
drag, startPoint x: 1268, startPoint y: 241, endPoint x: 1269, endPoint y: 361, distance: 120.8
click at [1269, 361] on div "Invita a tus proveedores a registrarse y adelantar sus facturas con KredFeed Aq…" at bounding box center [666, 488] width 1226 height 857
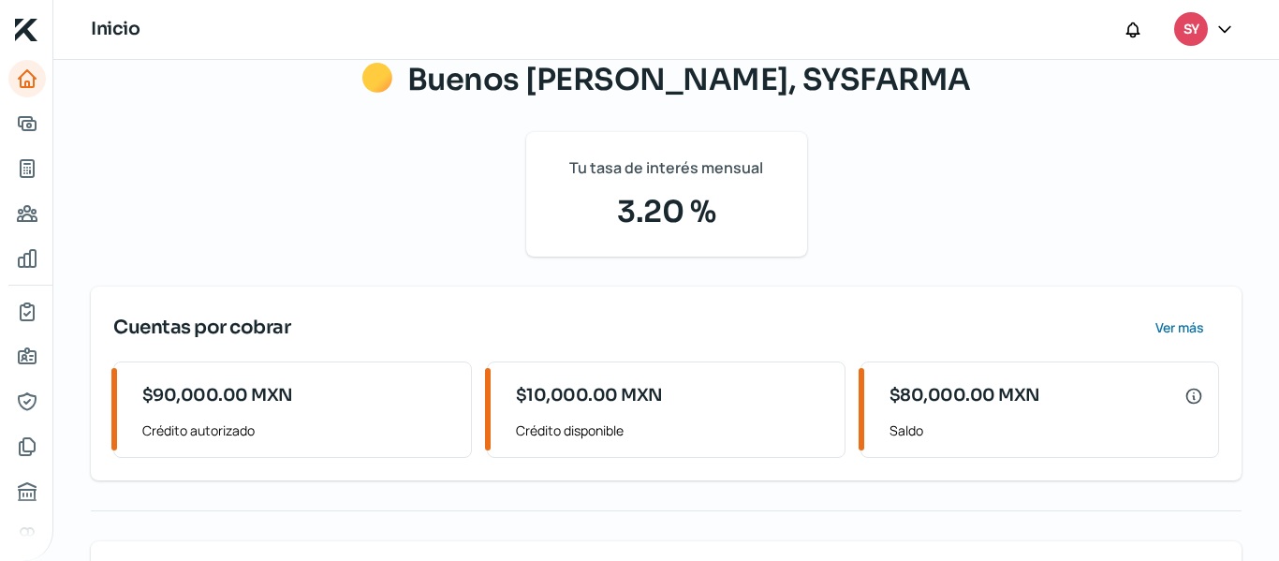
scroll to position [153, 0]
click at [1161, 328] on span "Ver más" at bounding box center [1177, 326] width 49 height 13
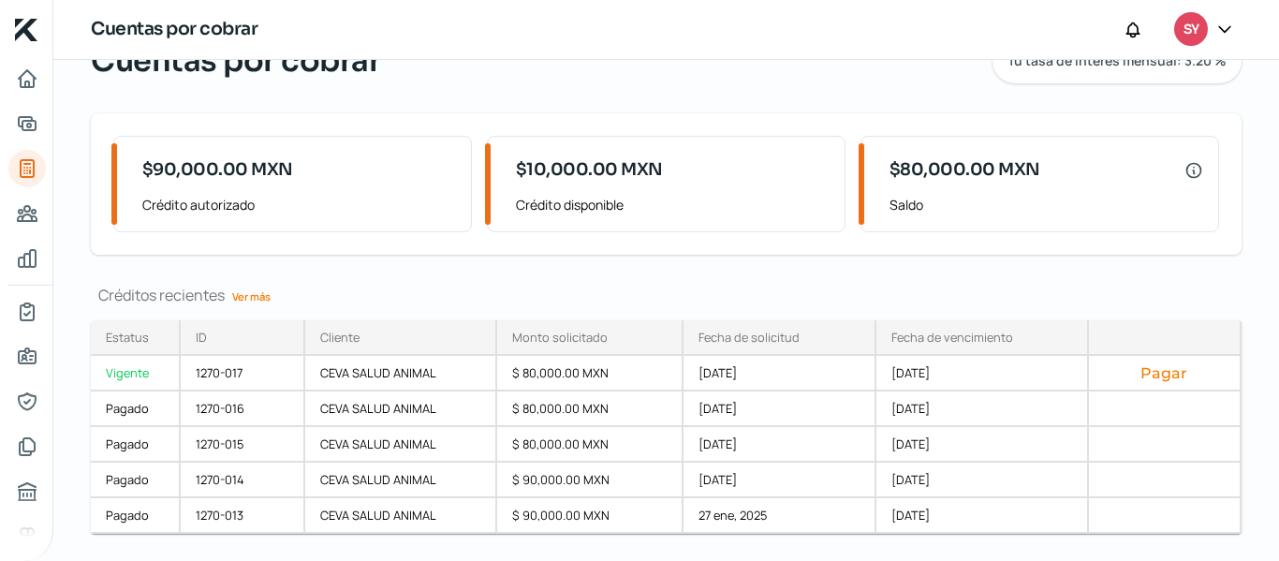
scroll to position [134, 0]
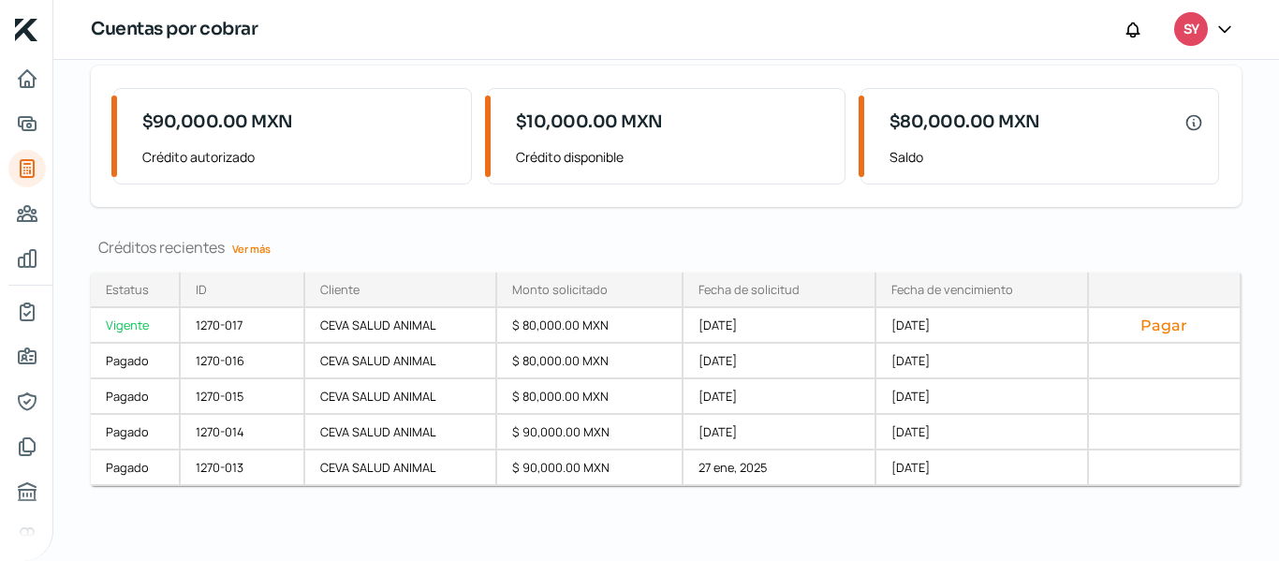
click at [268, 252] on link "Ver más" at bounding box center [251, 248] width 53 height 29
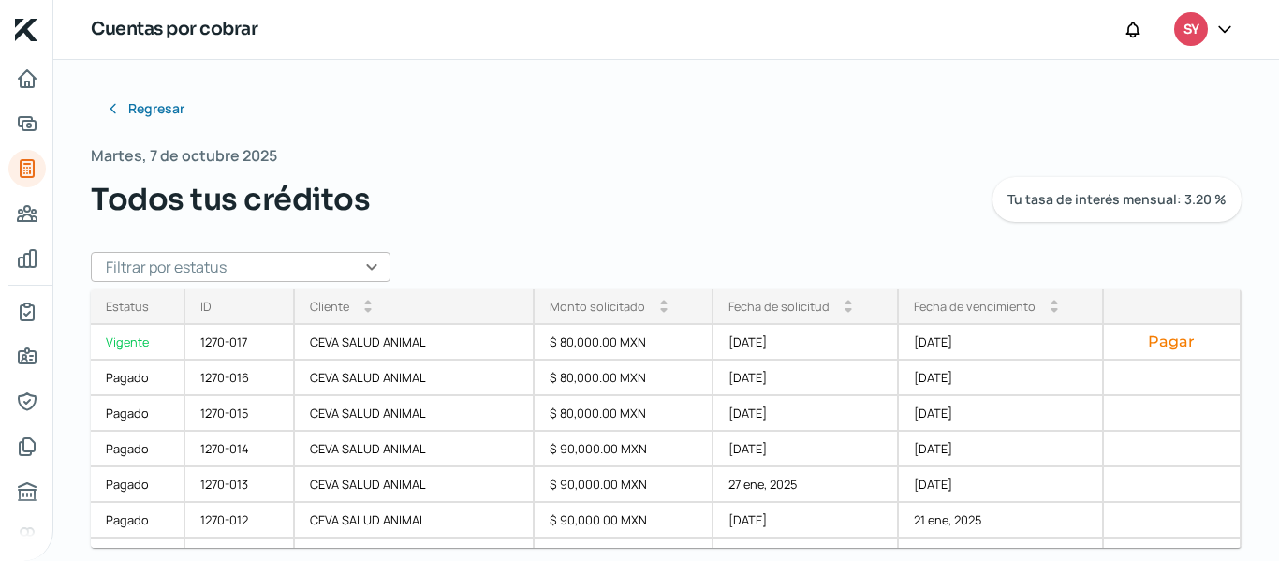
scroll to position [17, 0]
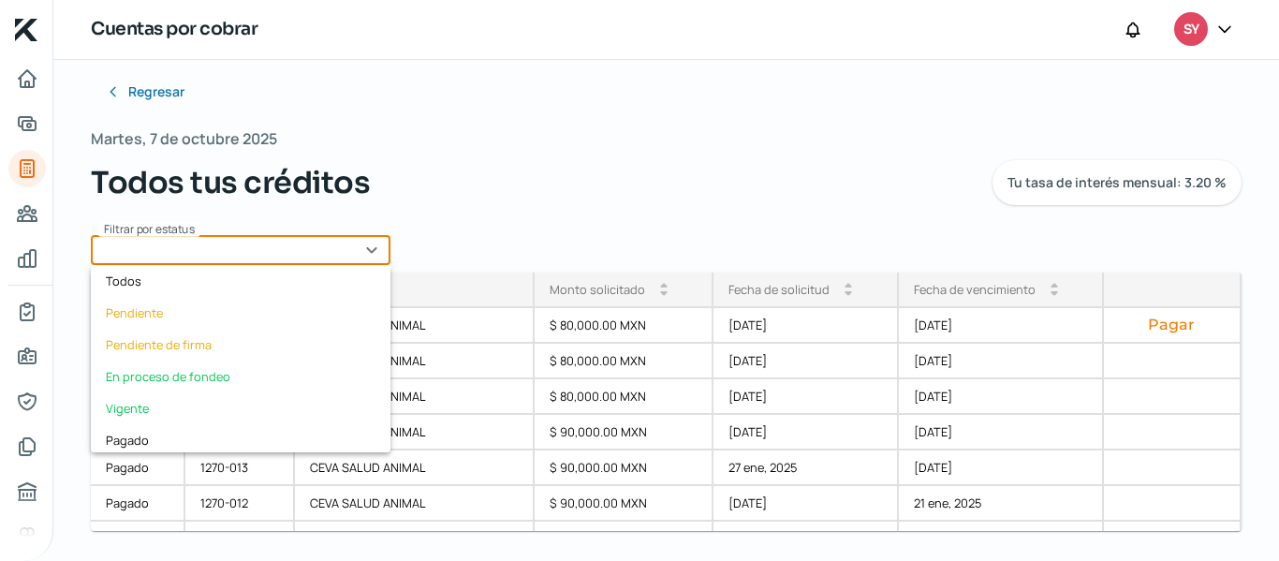
click at [320, 253] on input "text" at bounding box center [241, 250] width 300 height 30
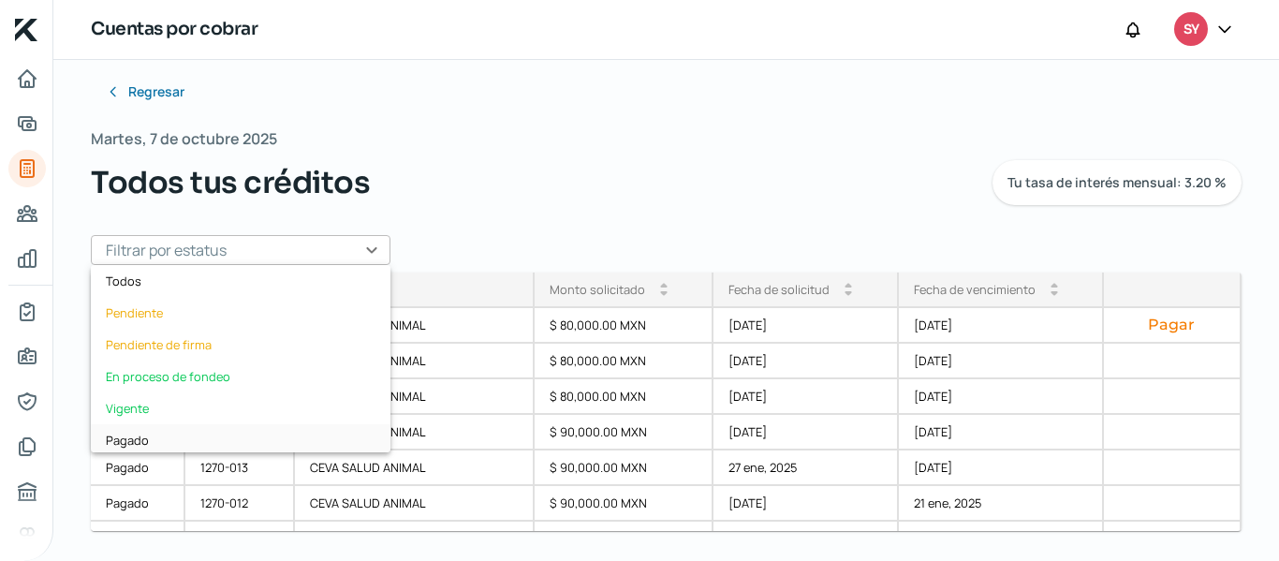
click at [141, 442] on div "Pagado" at bounding box center [241, 440] width 300 height 32
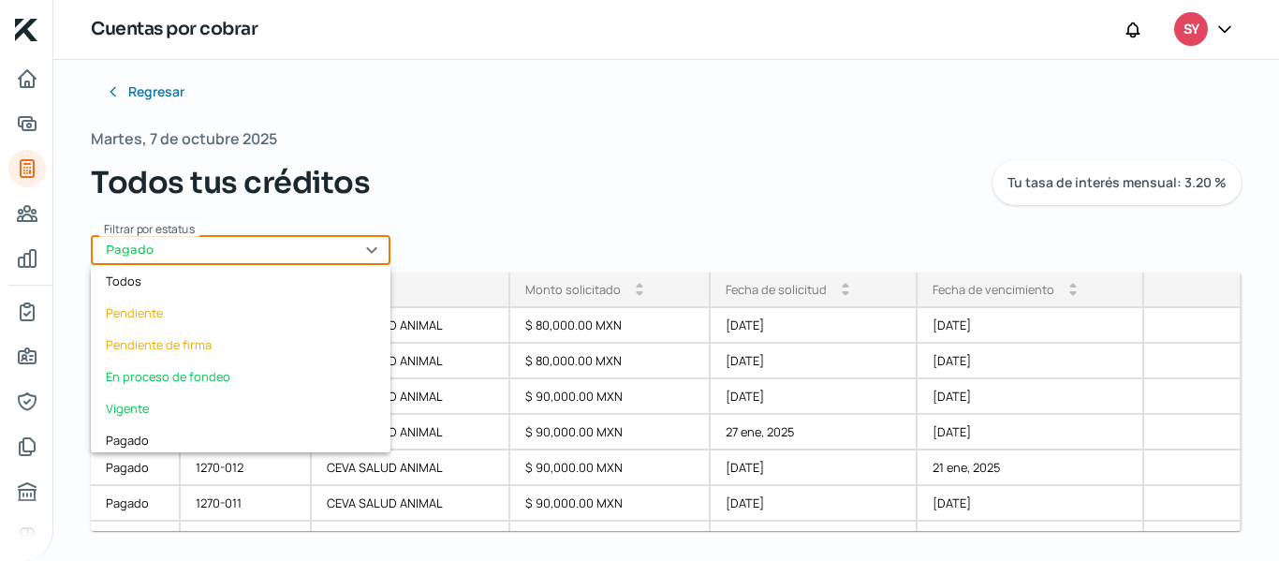
click at [290, 264] on div "Filtrar por estatus Pagado expand_more Todos Pendiente Pendiente de firma En pr…" at bounding box center [241, 250] width 300 height 30
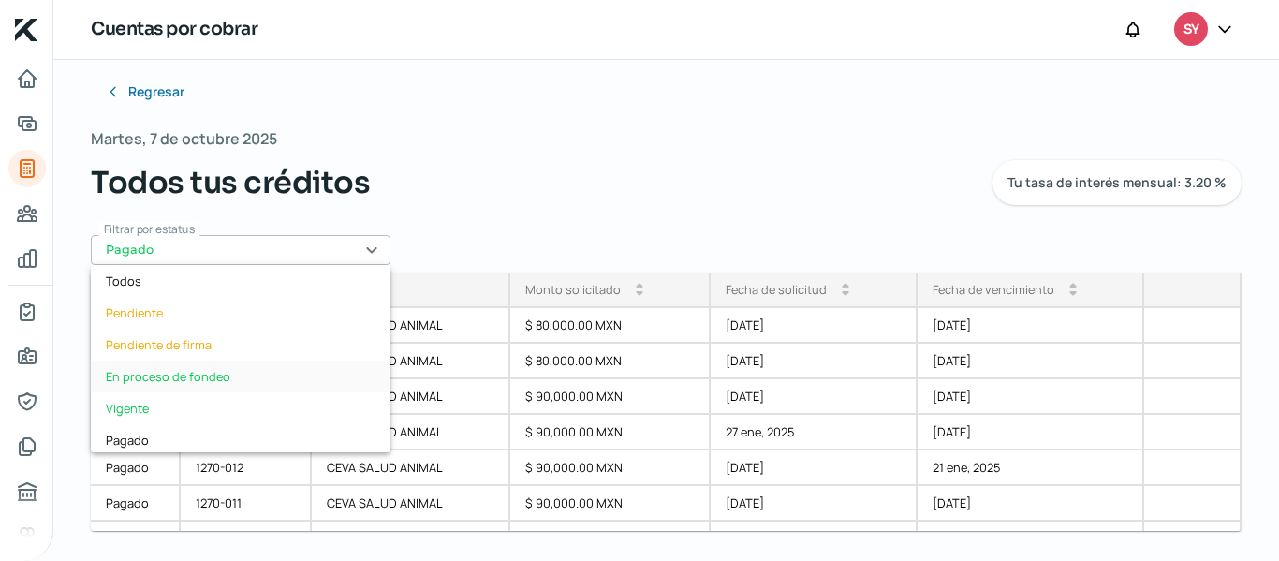
click at [225, 386] on div "En proceso de fondeo" at bounding box center [241, 376] width 300 height 32
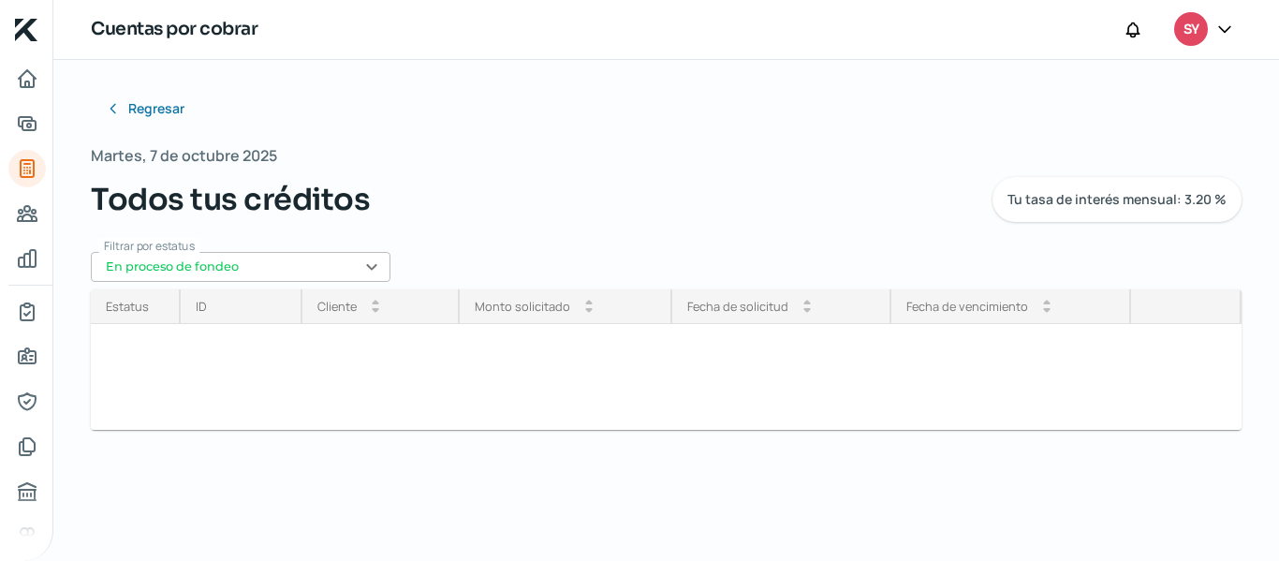
scroll to position [0, 0]
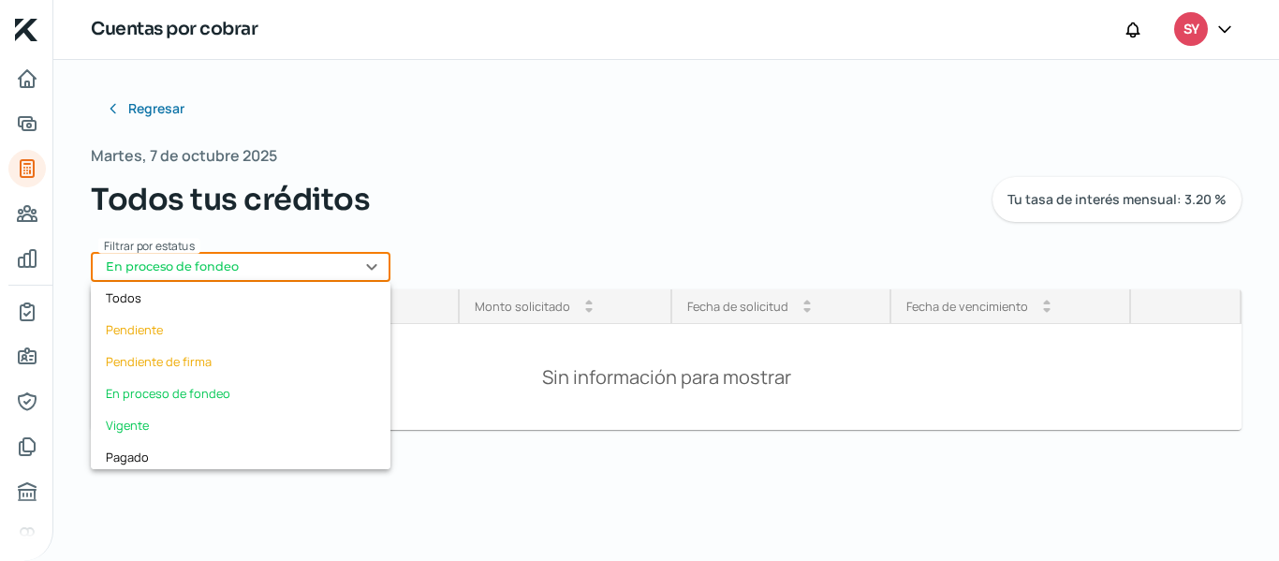
click at [269, 273] on input "En proceso de fondeo" at bounding box center [241, 267] width 300 height 30
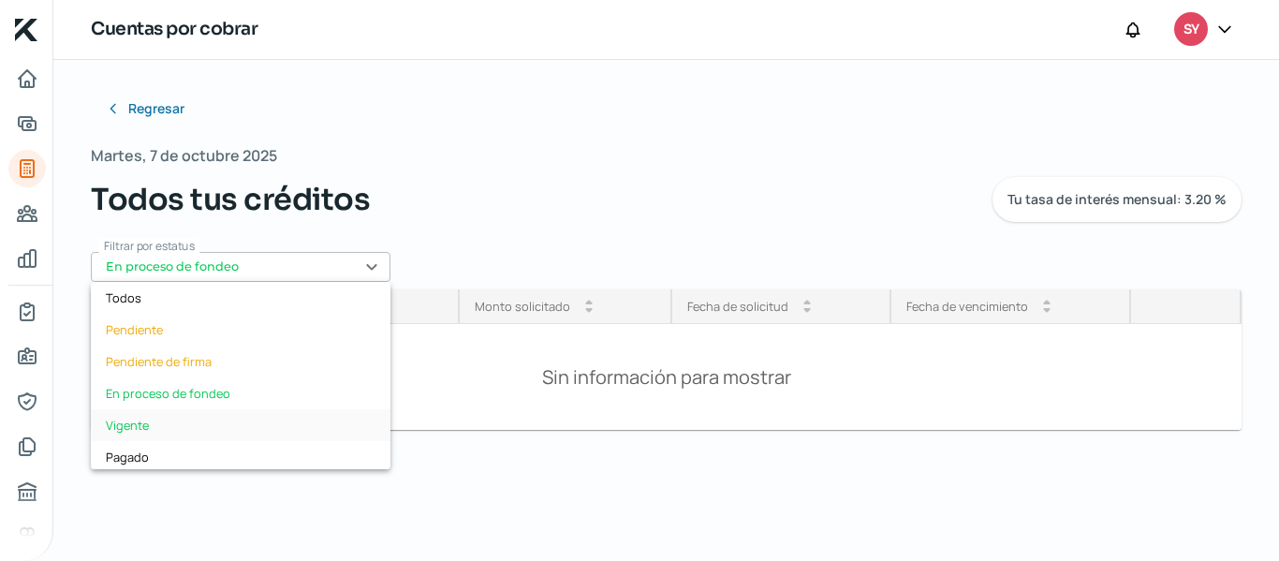
click at [140, 422] on div "Vigente" at bounding box center [241, 425] width 300 height 32
type input "Vigente"
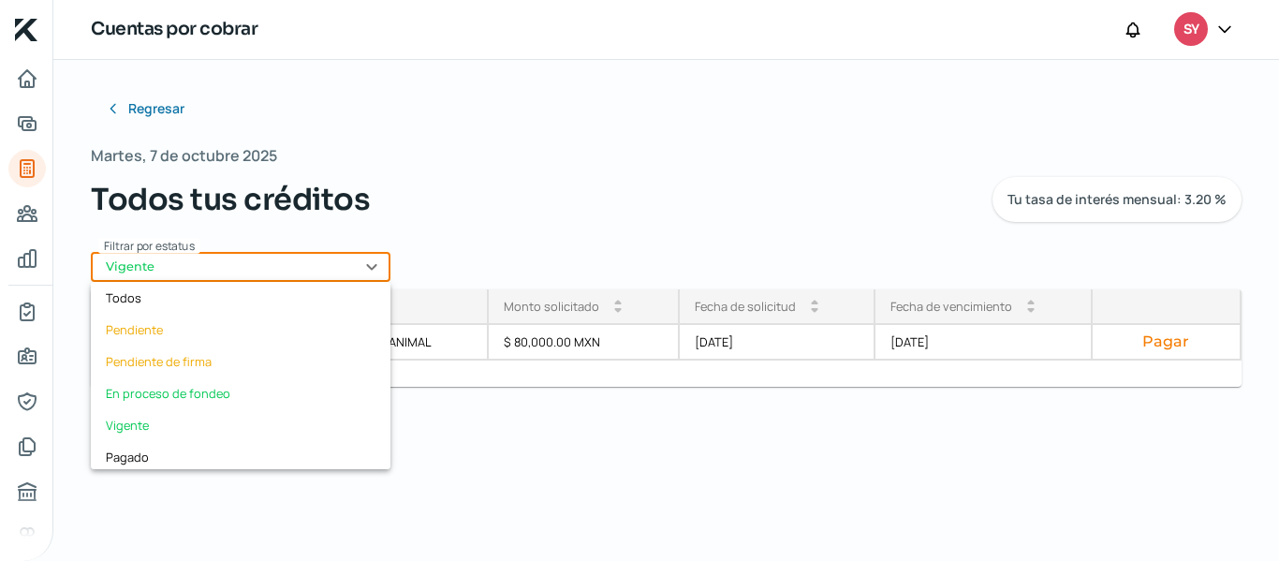
click at [292, 262] on input "Vigente" at bounding box center [241, 267] width 300 height 30
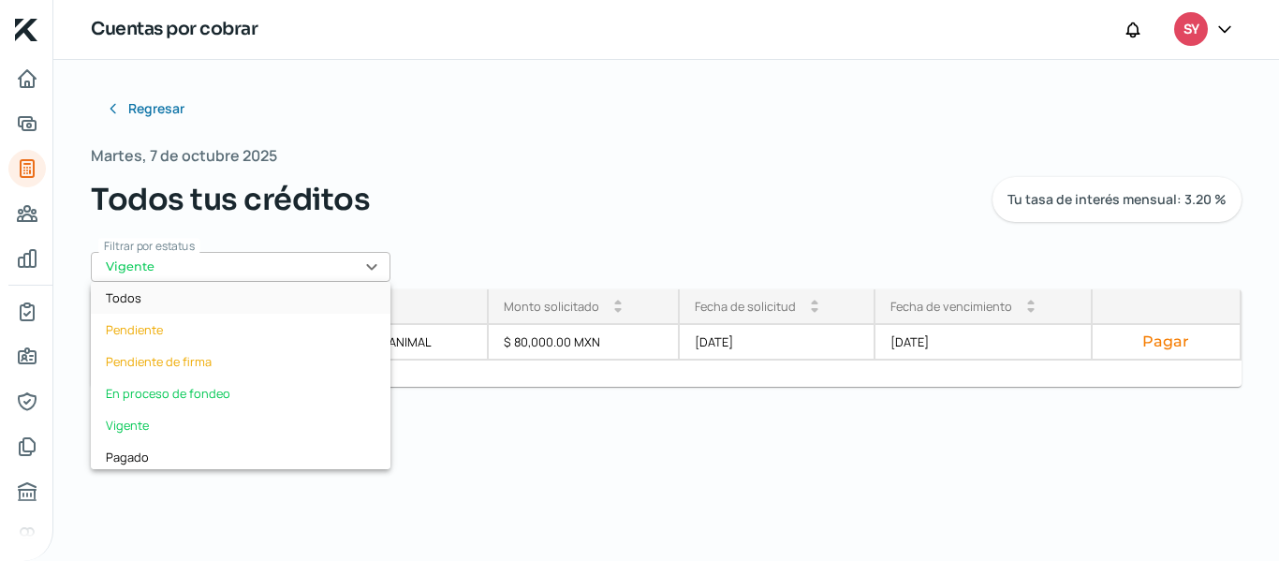
click at [167, 302] on div "Todos" at bounding box center [241, 298] width 300 height 32
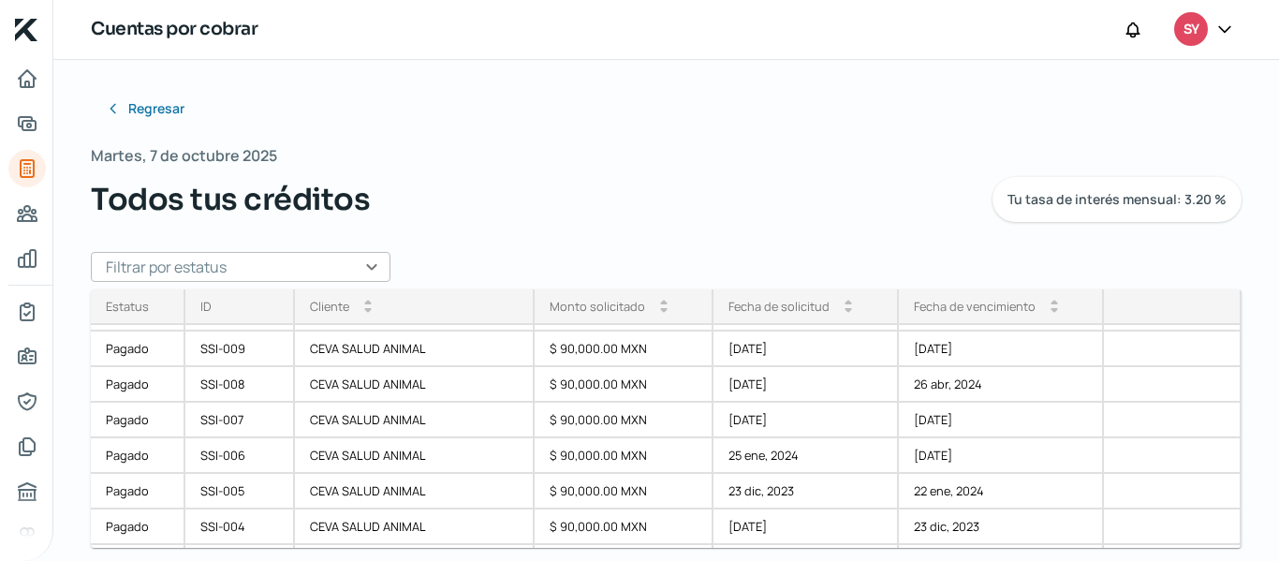
scroll to position [418, 0]
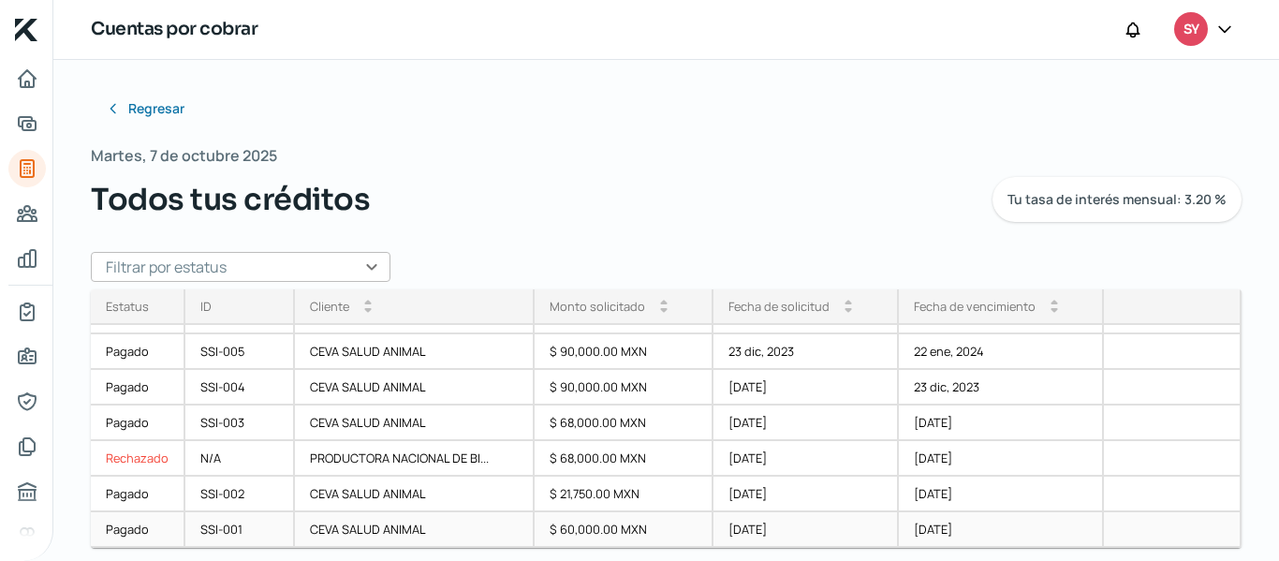
click at [729, 537] on div "[DATE]" at bounding box center [805, 530] width 184 height 36
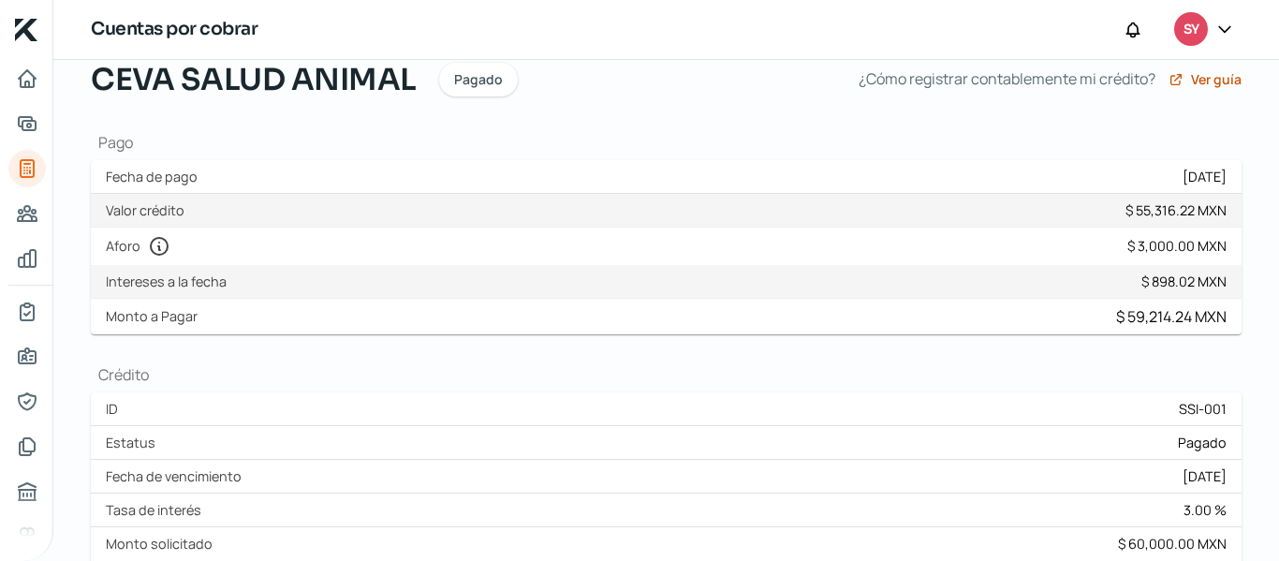
scroll to position [30, 0]
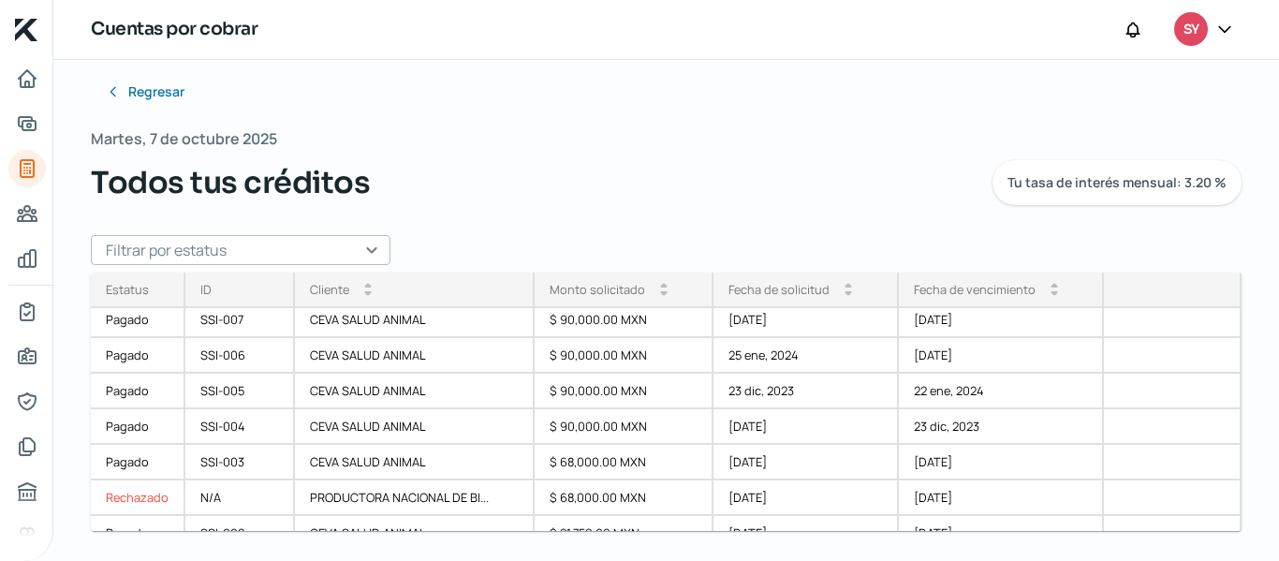
scroll to position [418, 0]
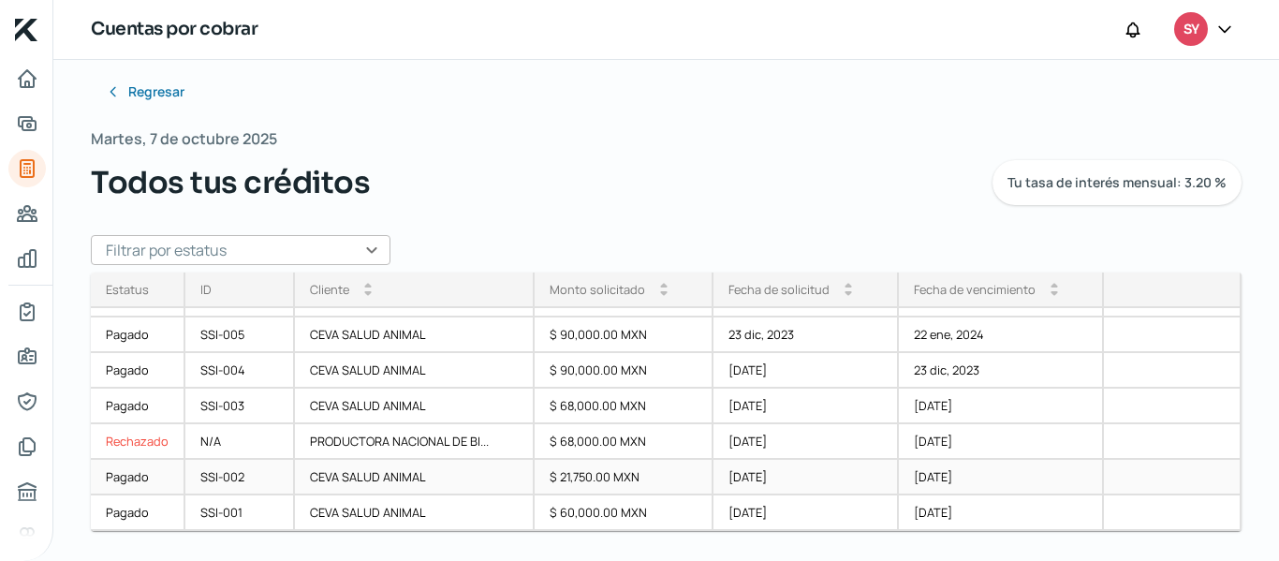
click at [937, 480] on div "[DATE]" at bounding box center [1001, 478] width 205 height 36
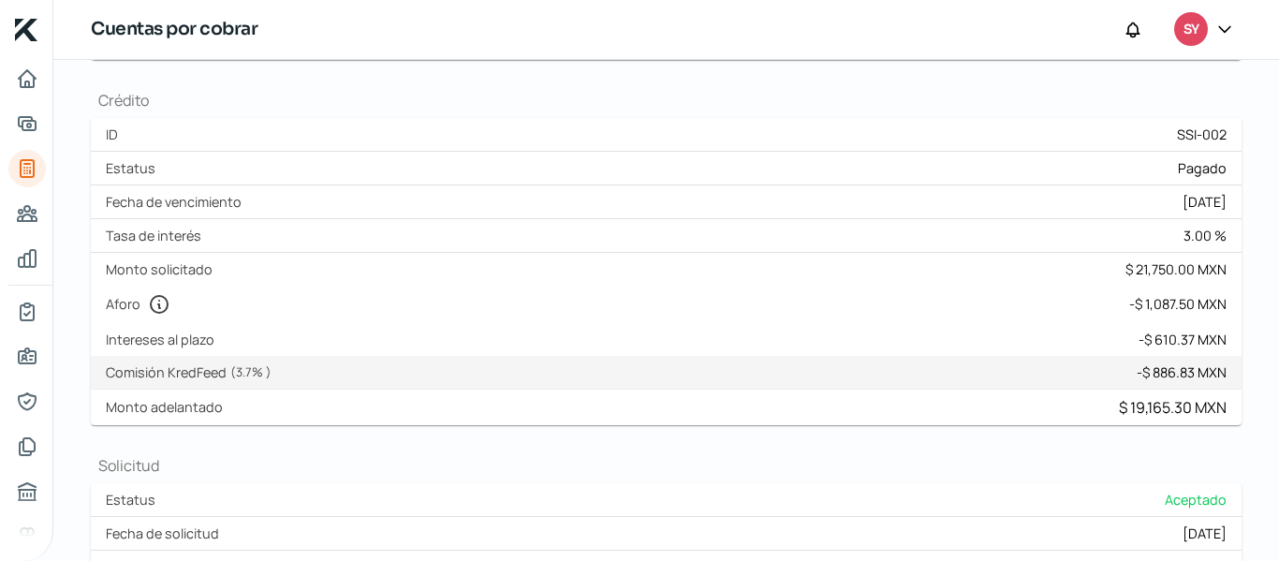
scroll to position [459, 0]
